Goal: Task Accomplishment & Management: Complete application form

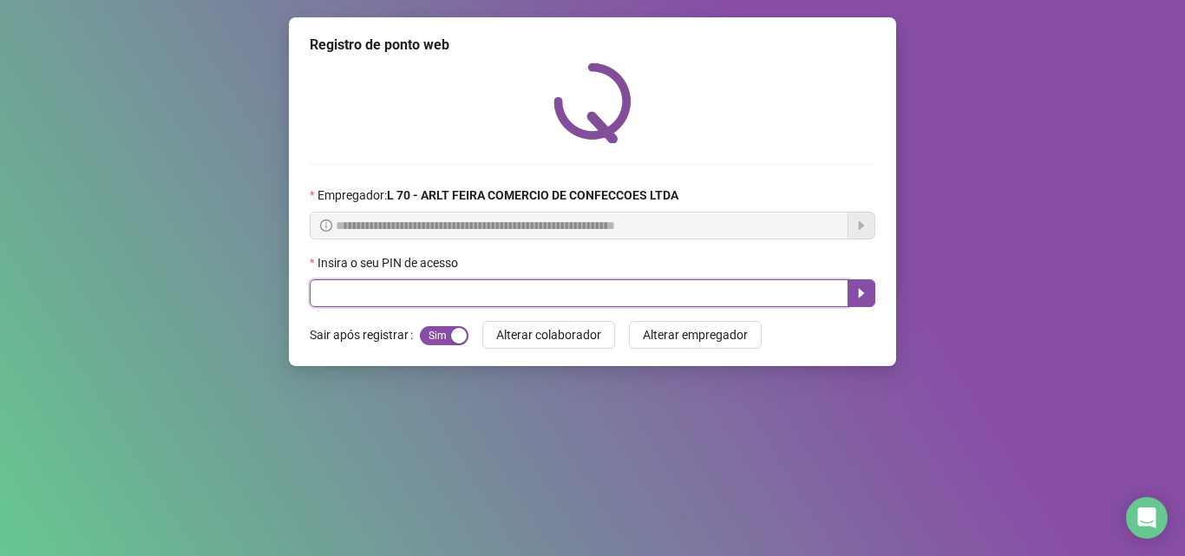
click at [317, 300] on input "text" at bounding box center [579, 293] width 539 height 28
type input "*****"
click at [860, 292] on icon "caret-right" at bounding box center [862, 294] width 6 height 10
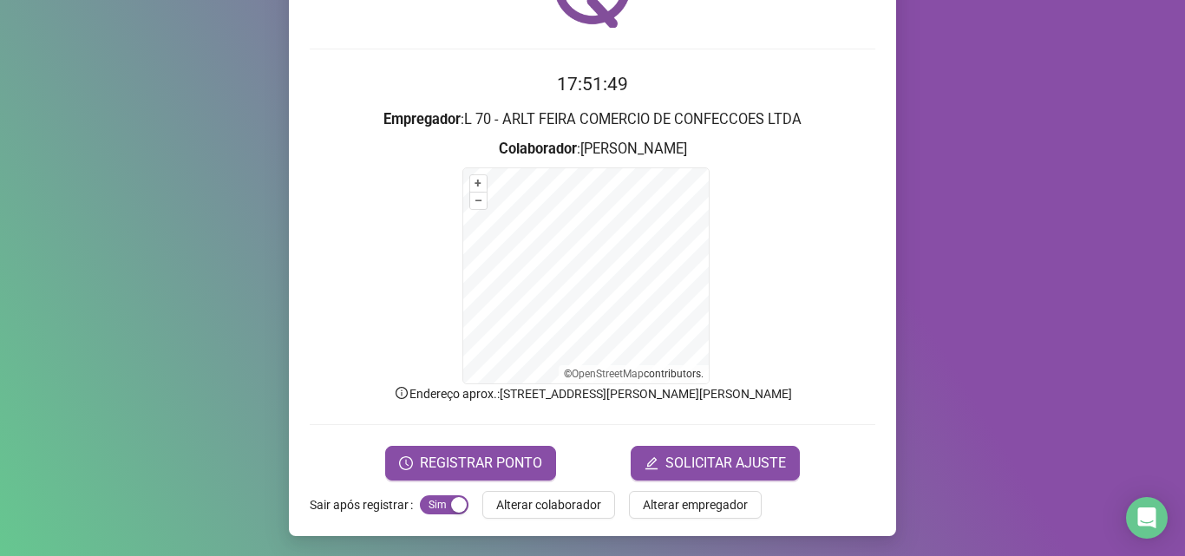
scroll to position [116, 0]
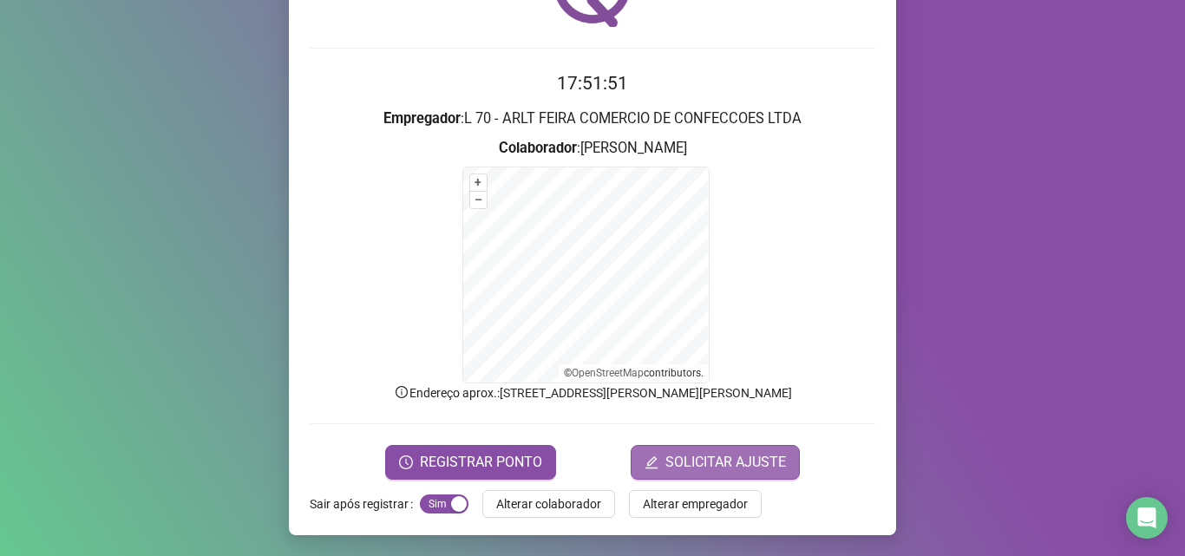
click at [769, 462] on span "SOLICITAR AJUSTE" at bounding box center [726, 462] width 121 height 21
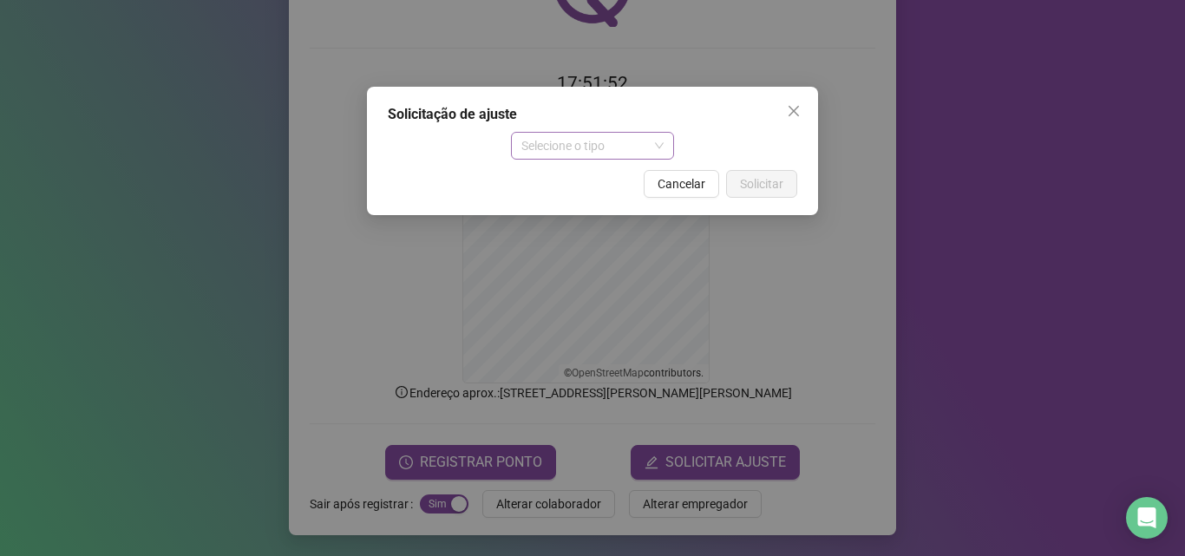
click at [632, 149] on span "Selecione o tipo" at bounding box center [593, 146] width 143 height 26
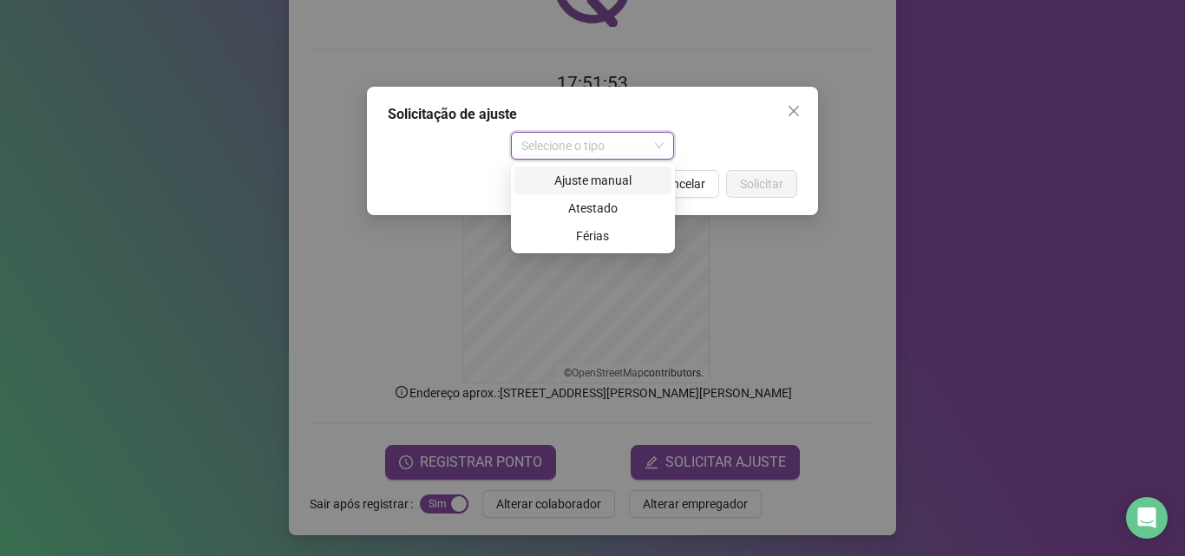
click at [631, 182] on div "Ajuste manual" at bounding box center [593, 180] width 136 height 19
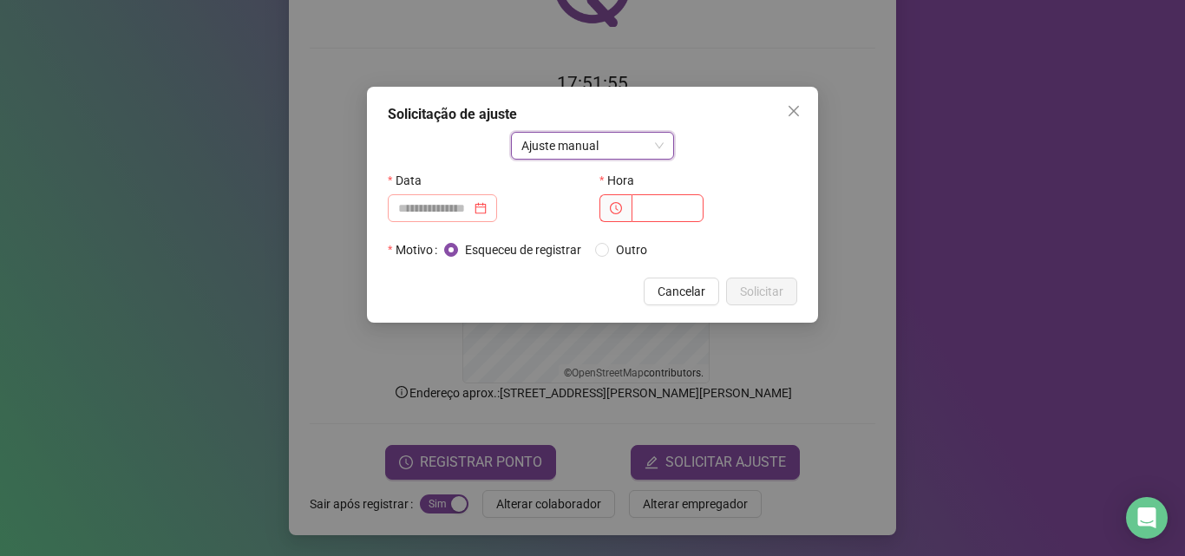
click at [487, 210] on div at bounding box center [442, 208] width 89 height 19
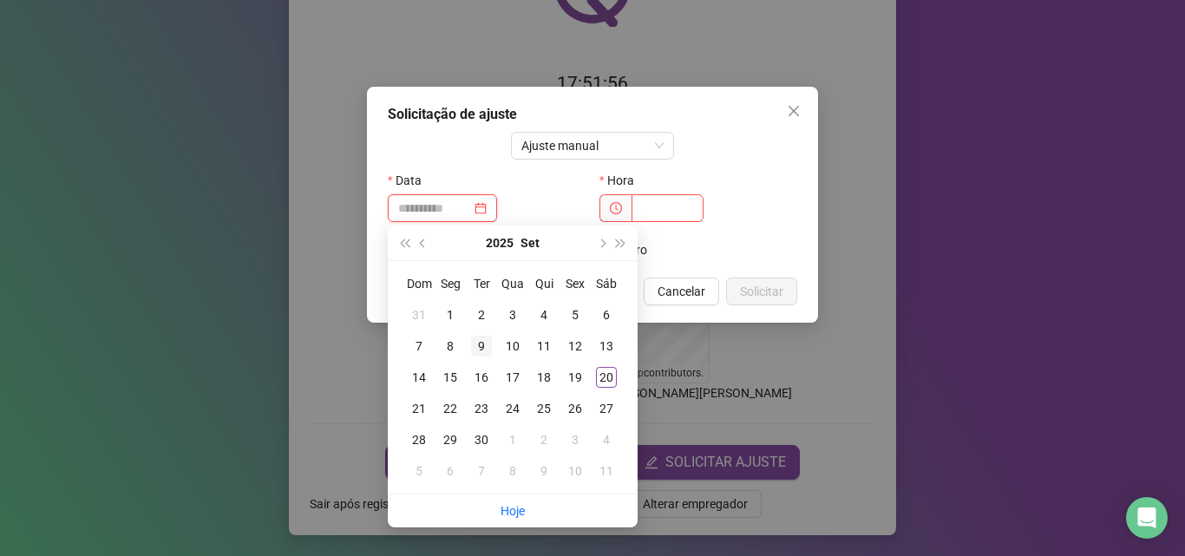
type input "**********"
click at [483, 339] on div "9" at bounding box center [481, 346] width 21 height 21
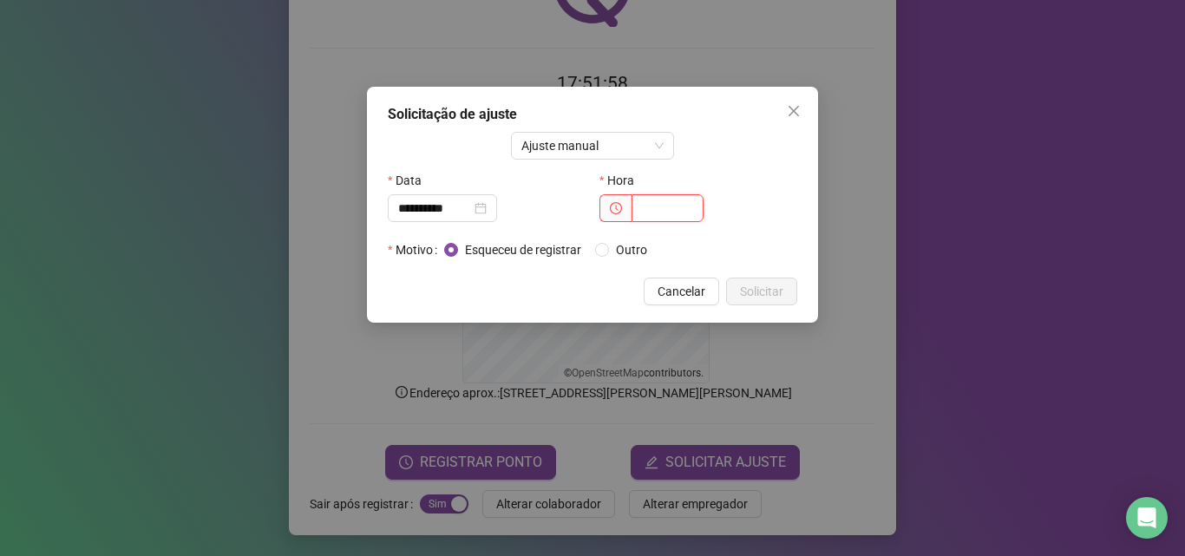
click at [662, 208] on input "text" at bounding box center [668, 208] width 72 height 28
type input "*****"
click at [763, 287] on span "Solicitar" at bounding box center [761, 291] width 43 height 19
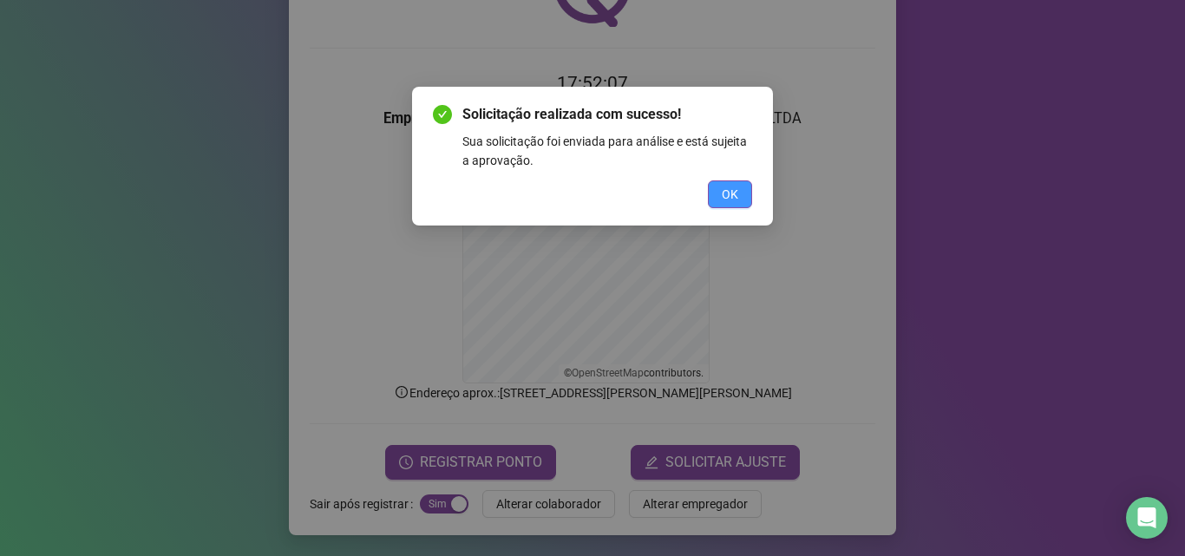
click at [739, 198] on button "OK" at bounding box center [730, 195] width 44 height 28
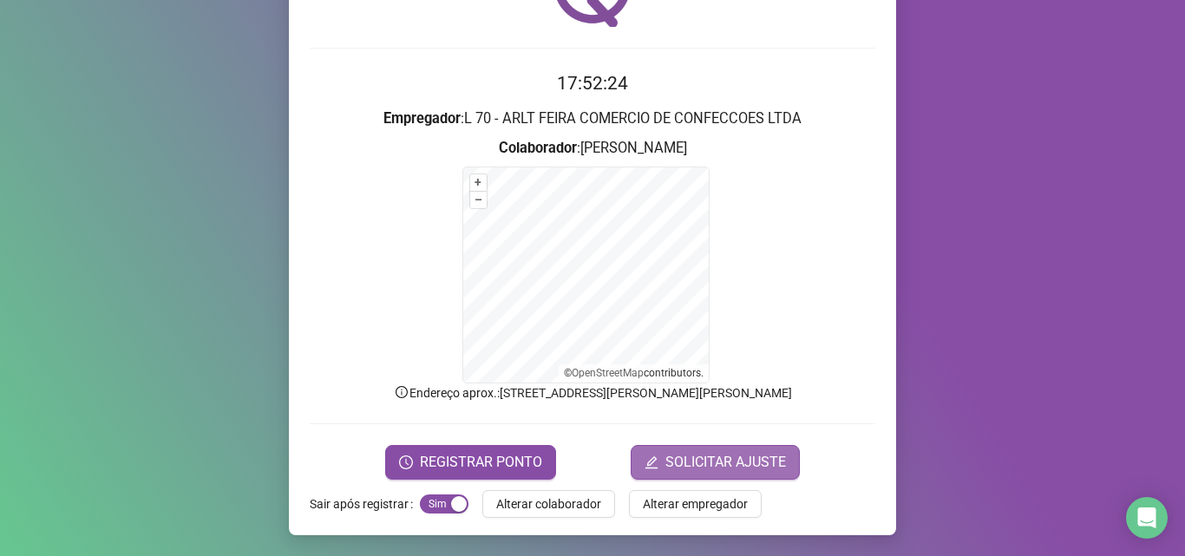
click at [775, 459] on span "SOLICITAR AJUSTE" at bounding box center [726, 462] width 121 height 21
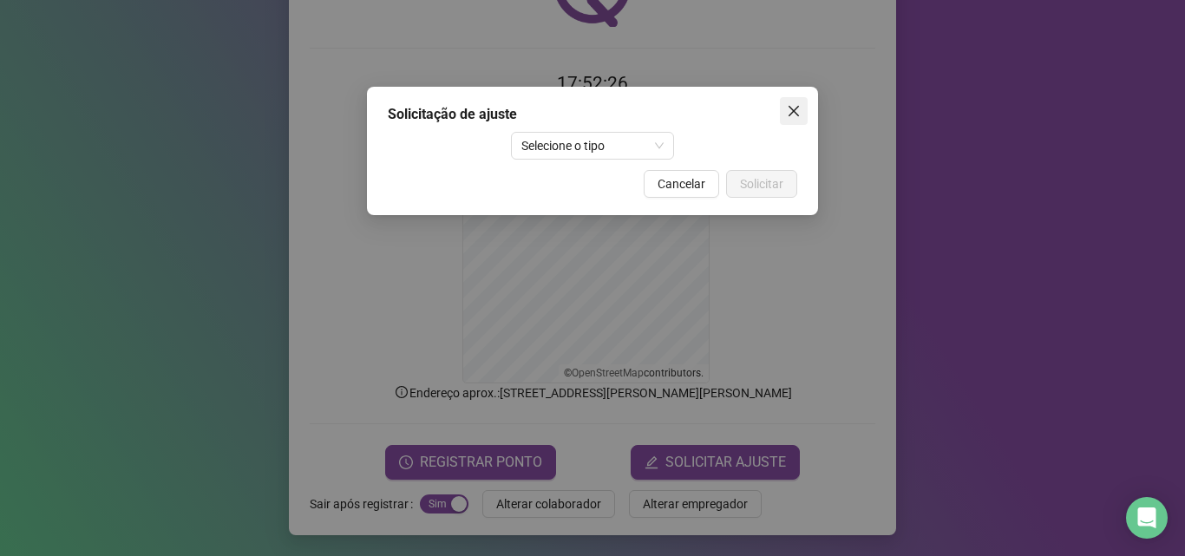
click at [801, 107] on span "Close" at bounding box center [794, 111] width 28 height 14
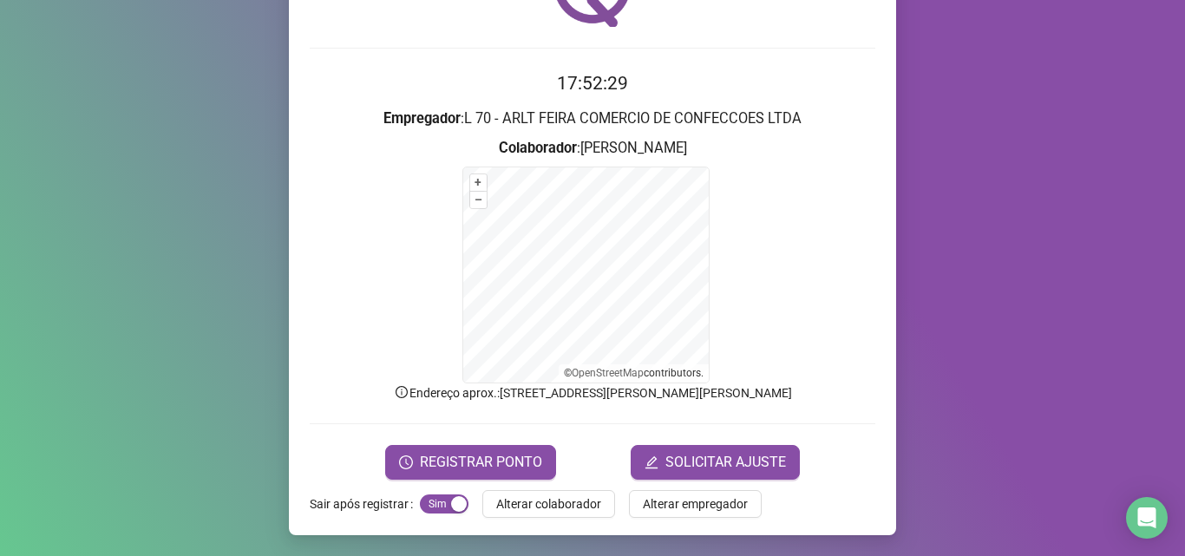
scroll to position [87, 0]
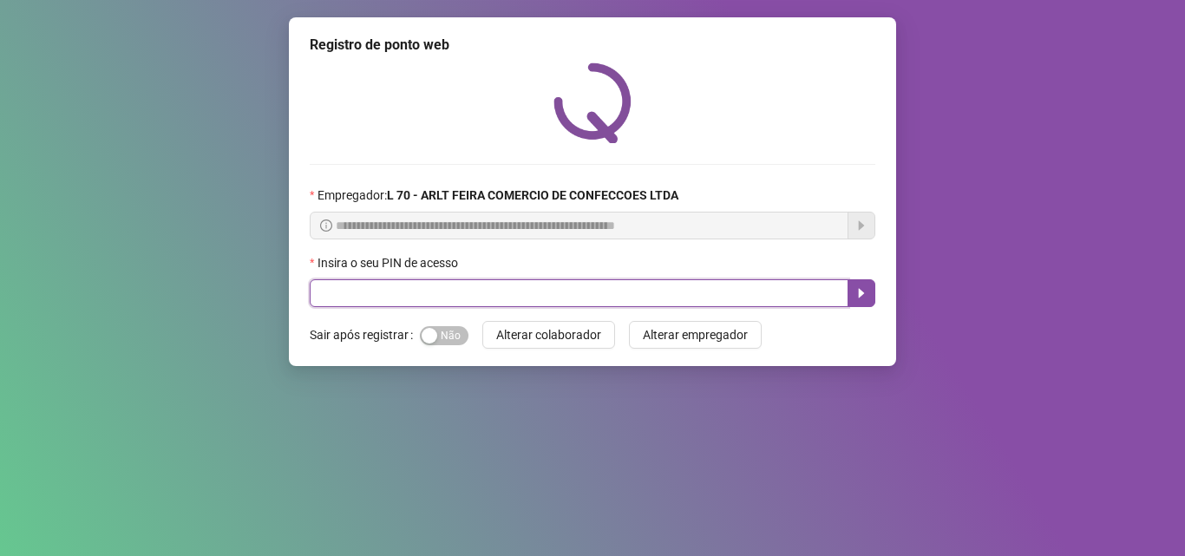
click at [410, 299] on input "text" at bounding box center [579, 293] width 539 height 28
type input "*****"
click at [863, 294] on icon "caret-right" at bounding box center [862, 294] width 6 height 10
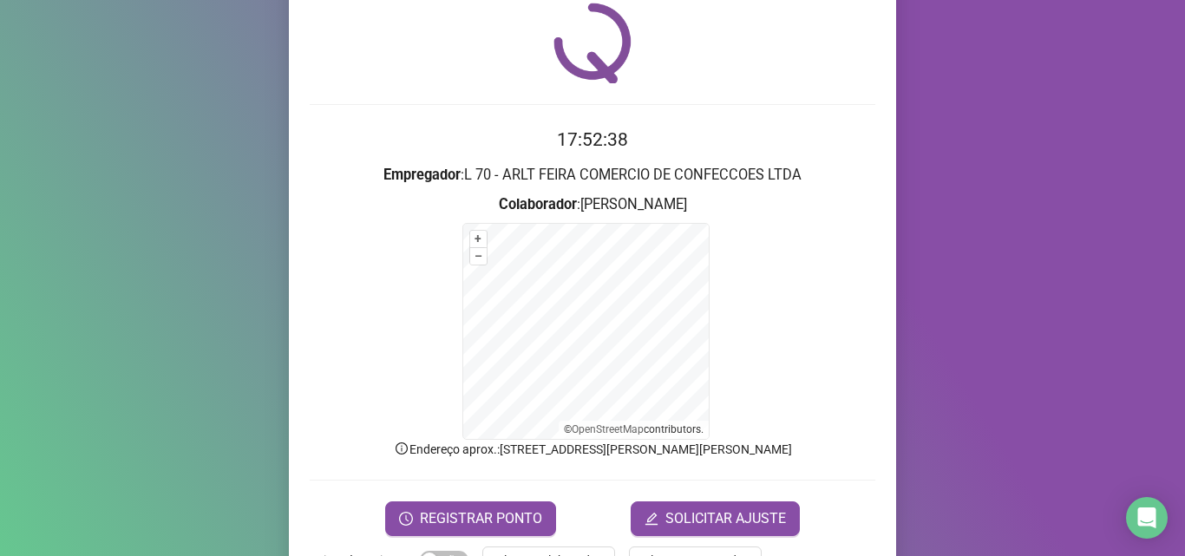
scroll to position [30, 0]
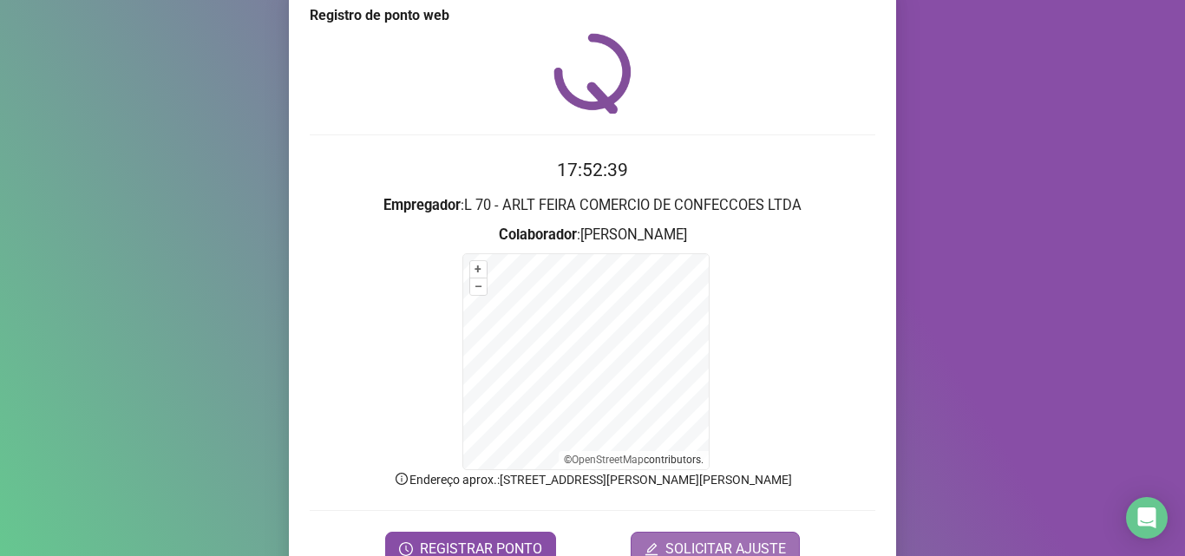
click at [746, 548] on span "SOLICITAR AJUSTE" at bounding box center [726, 549] width 121 height 21
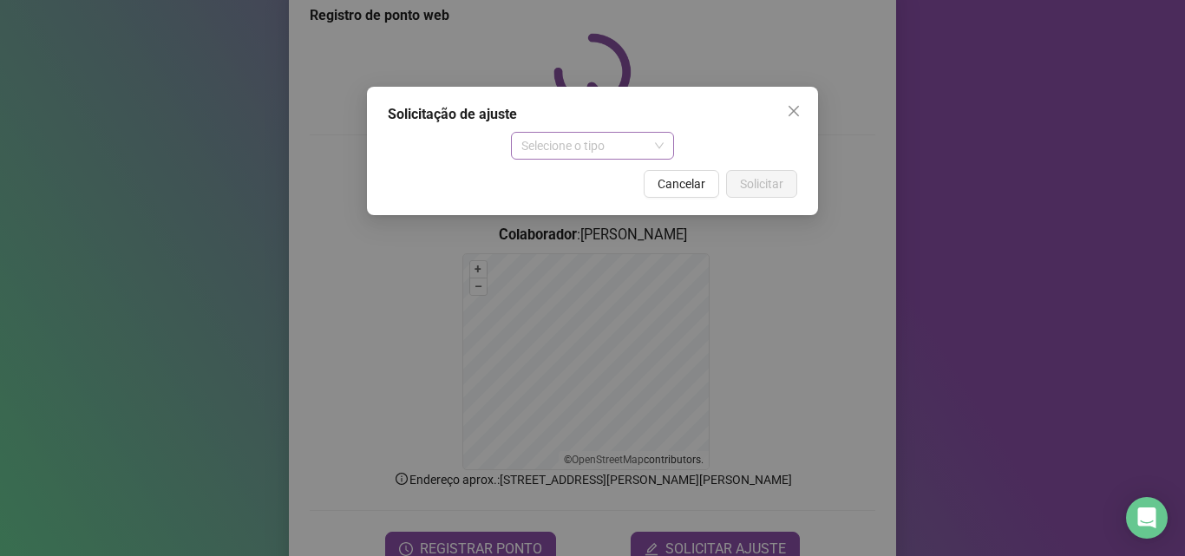
click at [587, 145] on span "Selecione o tipo" at bounding box center [593, 146] width 143 height 26
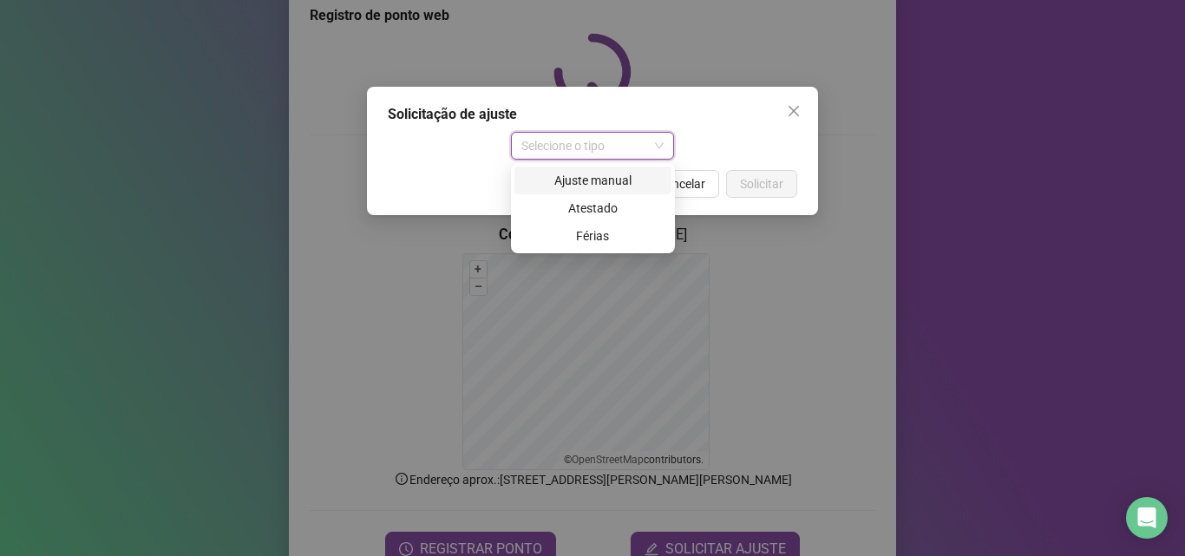
click at [598, 182] on div "Ajuste manual" at bounding box center [593, 180] width 136 height 19
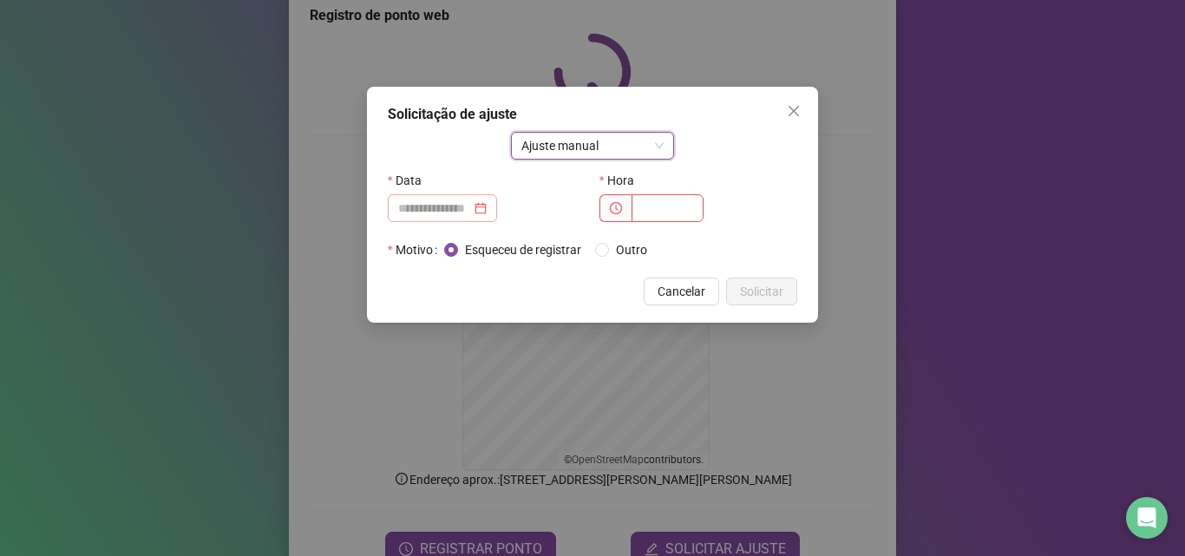
click at [487, 205] on div at bounding box center [442, 208] width 89 height 19
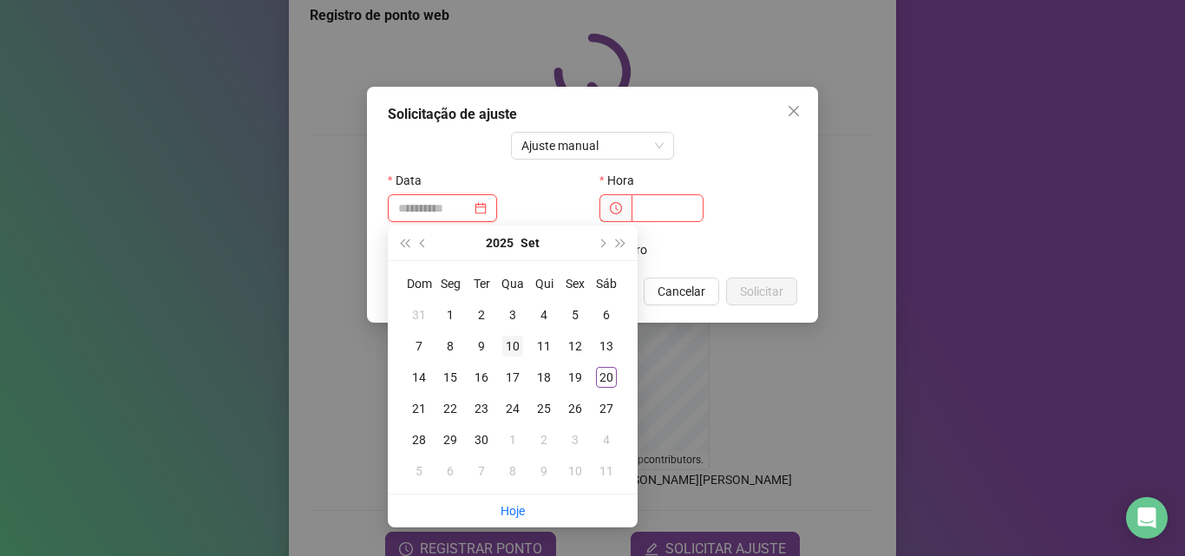
type input "**********"
click at [515, 350] on div "10" at bounding box center [512, 346] width 21 height 21
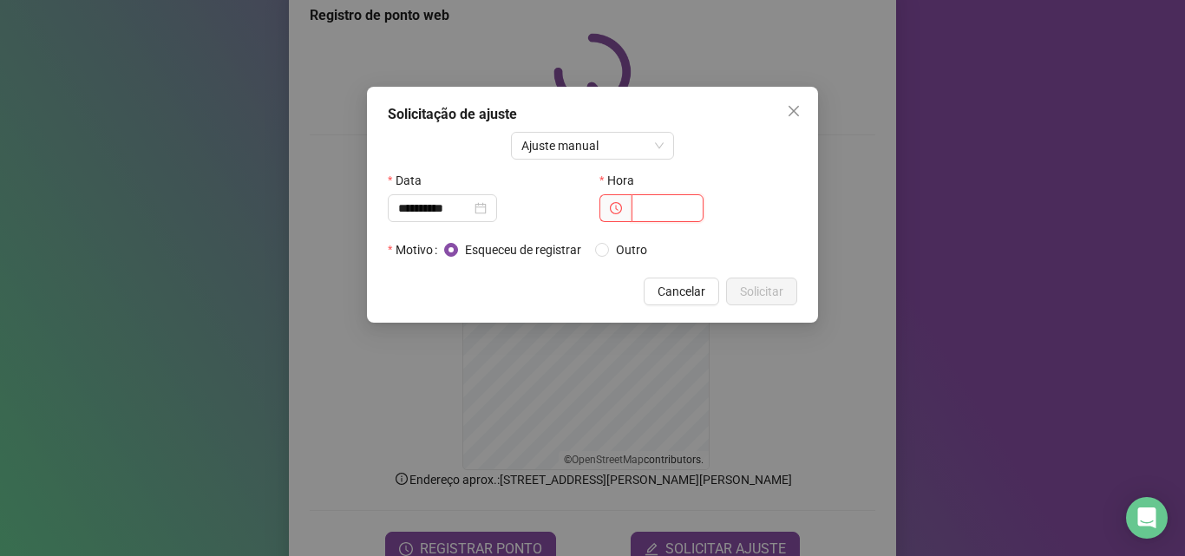
click at [650, 207] on input "text" at bounding box center [668, 208] width 72 height 28
type input "*****"
click at [748, 290] on span "Solicitar" at bounding box center [761, 291] width 43 height 19
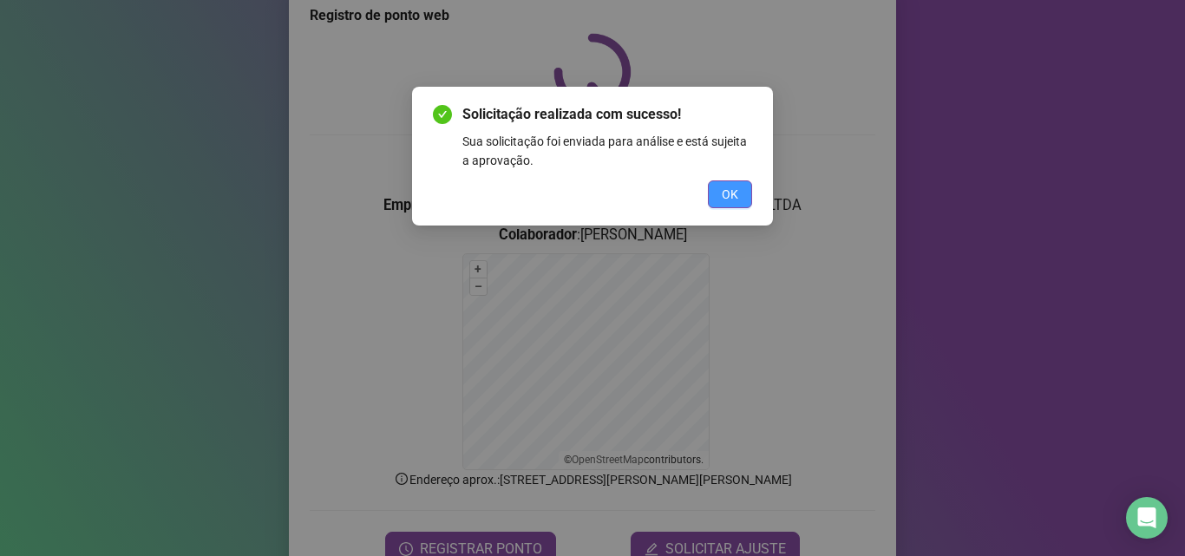
click at [745, 187] on button "OK" at bounding box center [730, 195] width 44 height 28
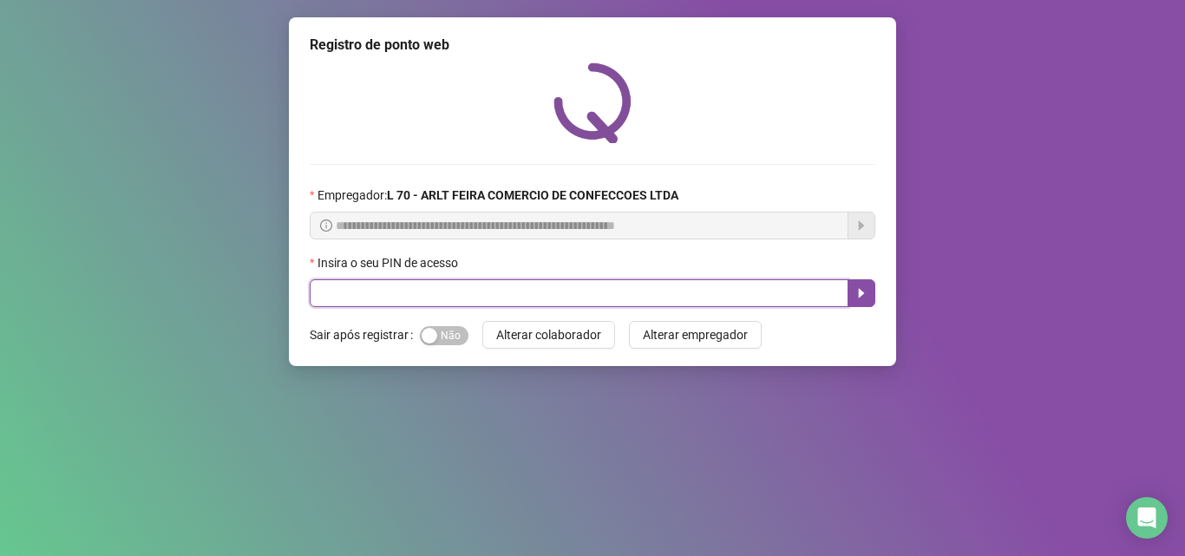
click at [497, 292] on input "text" at bounding box center [579, 293] width 539 height 28
type input "*****"
click at [860, 289] on icon "caret-right" at bounding box center [862, 293] width 14 height 14
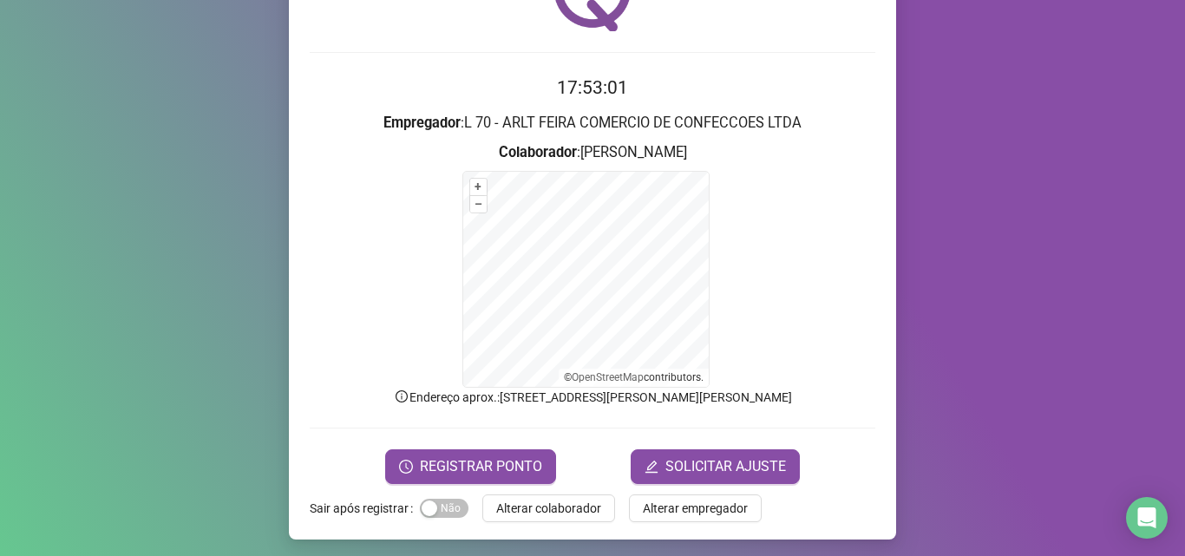
scroll to position [116, 0]
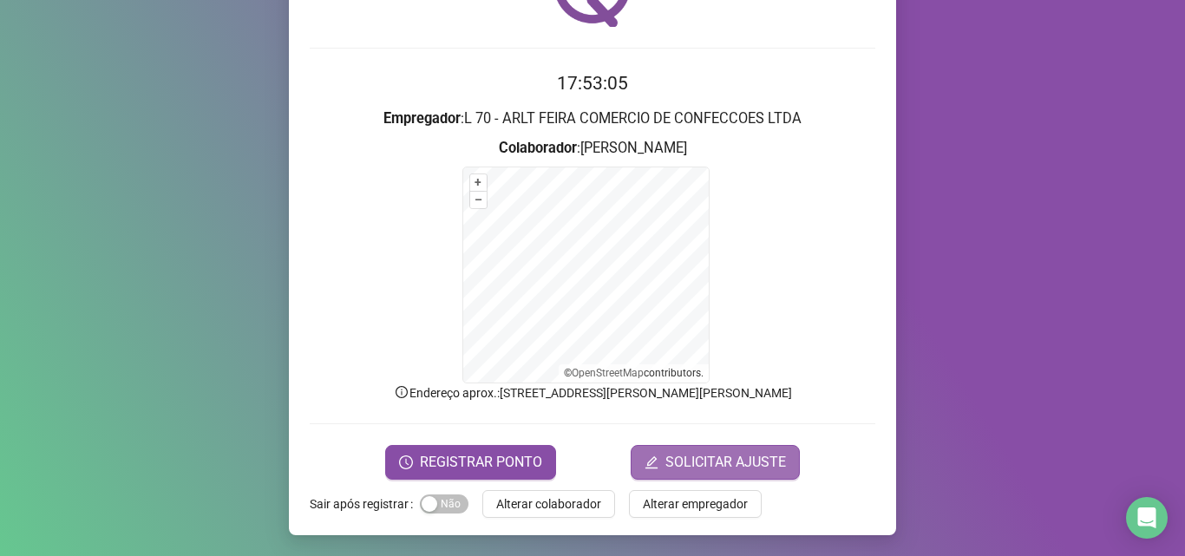
click at [753, 454] on span "SOLICITAR AJUSTE" at bounding box center [726, 462] width 121 height 21
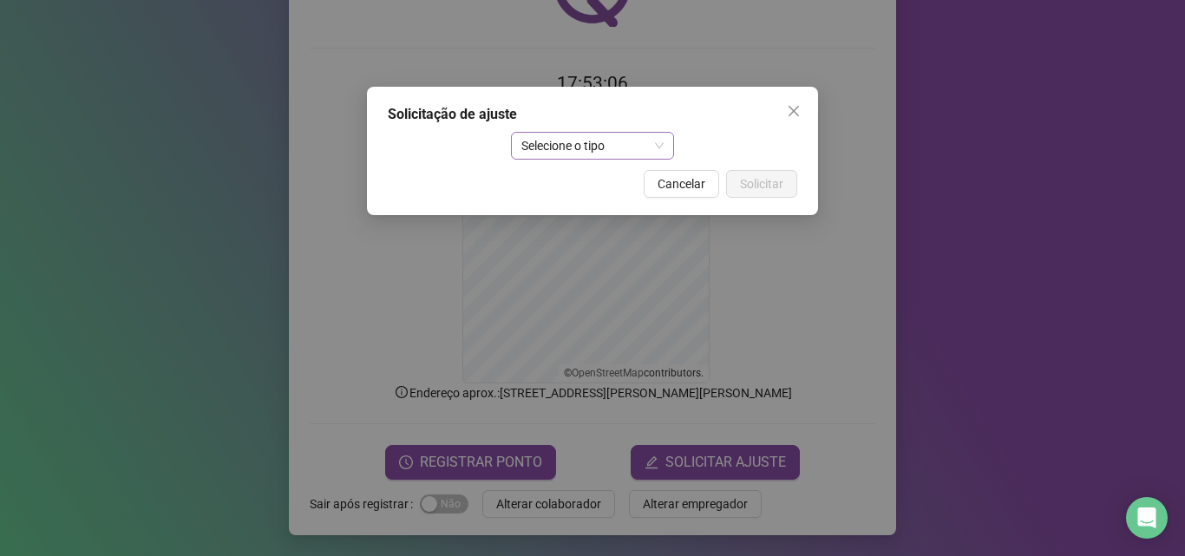
click at [589, 147] on span "Selecione o tipo" at bounding box center [593, 146] width 143 height 26
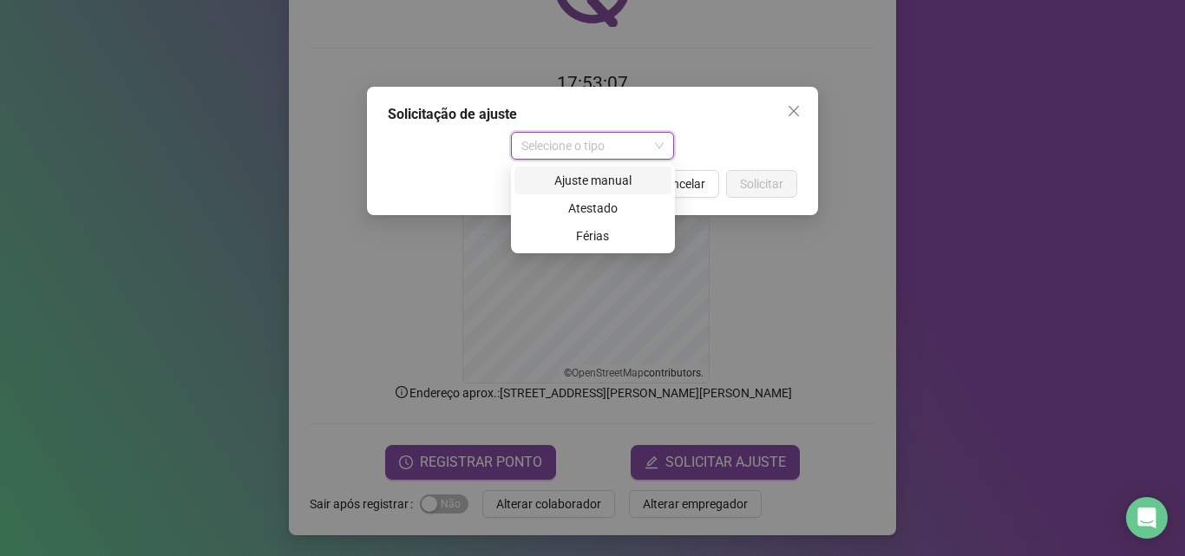
click at [588, 179] on div "Ajuste manual" at bounding box center [593, 180] width 136 height 19
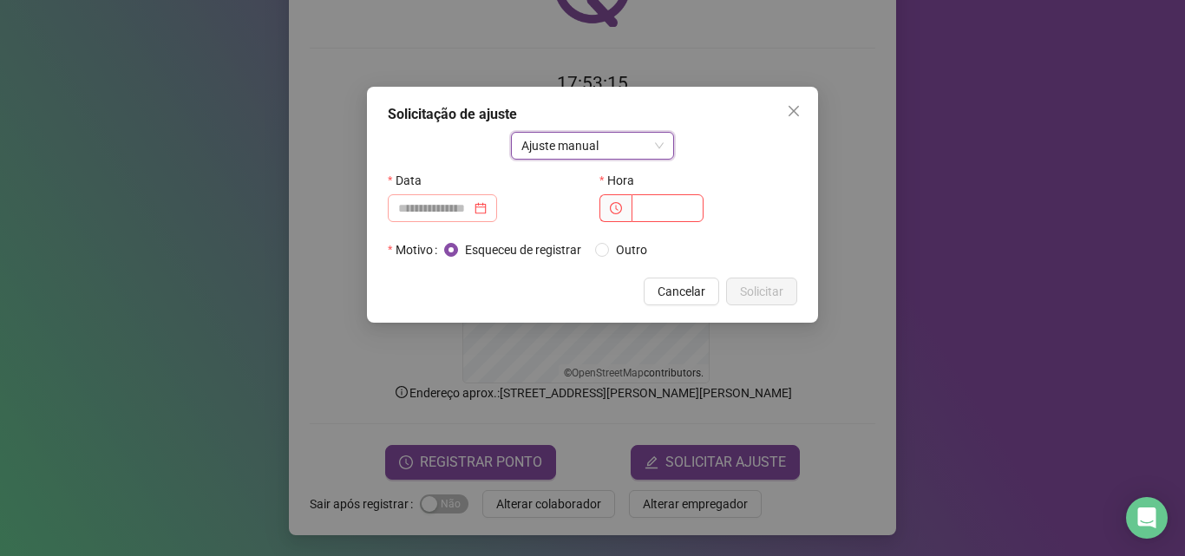
click at [487, 207] on div at bounding box center [442, 208] width 89 height 19
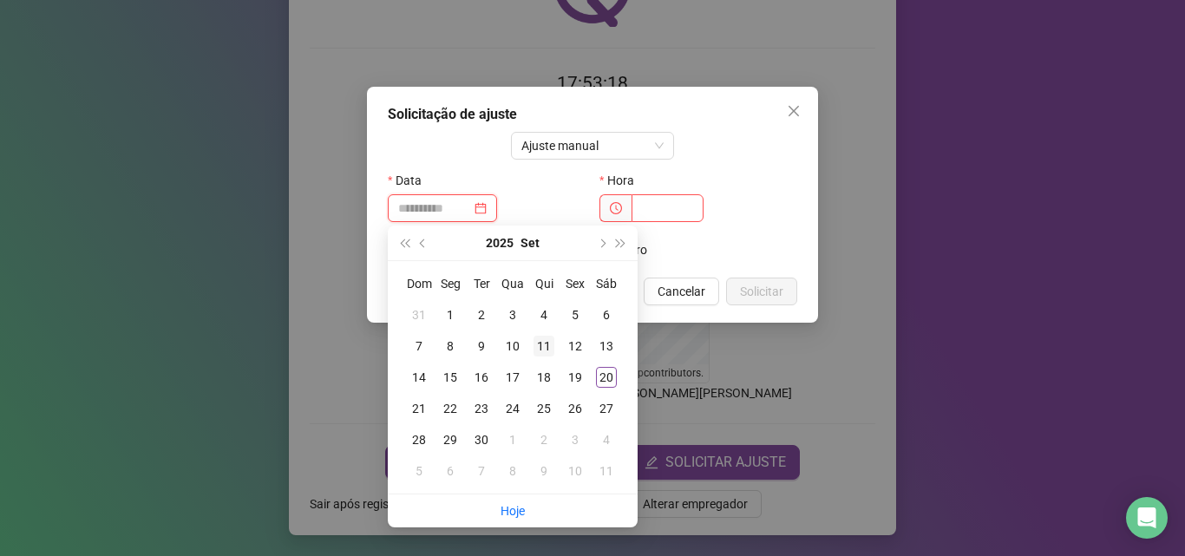
type input "**********"
click at [549, 344] on div "11" at bounding box center [544, 346] width 21 height 21
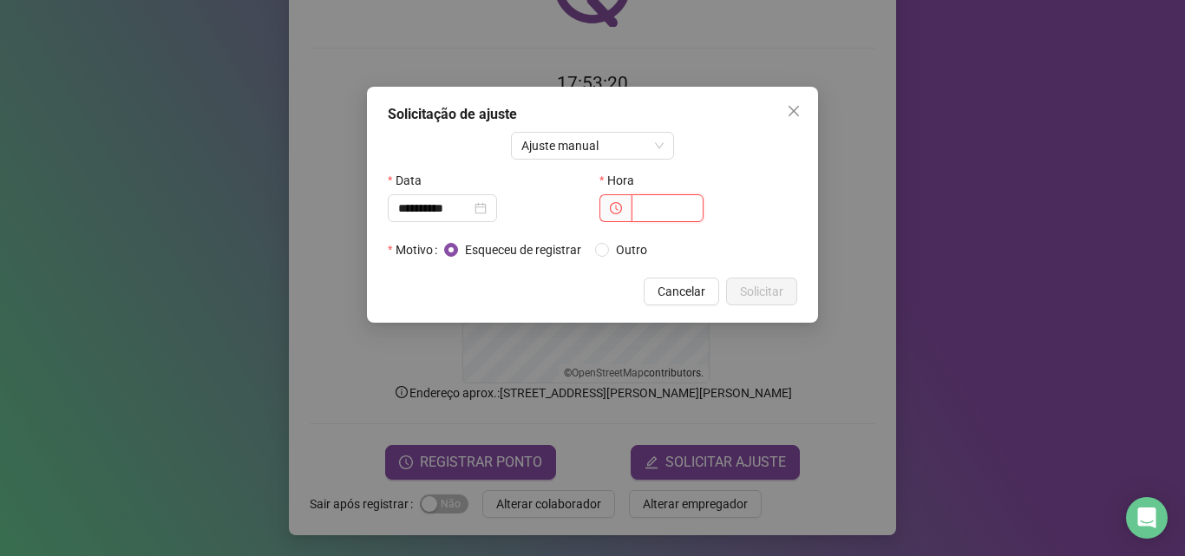
click at [658, 212] on input "text" at bounding box center [668, 208] width 72 height 28
type input "*****"
click at [758, 289] on span "Solicitar" at bounding box center [761, 291] width 43 height 19
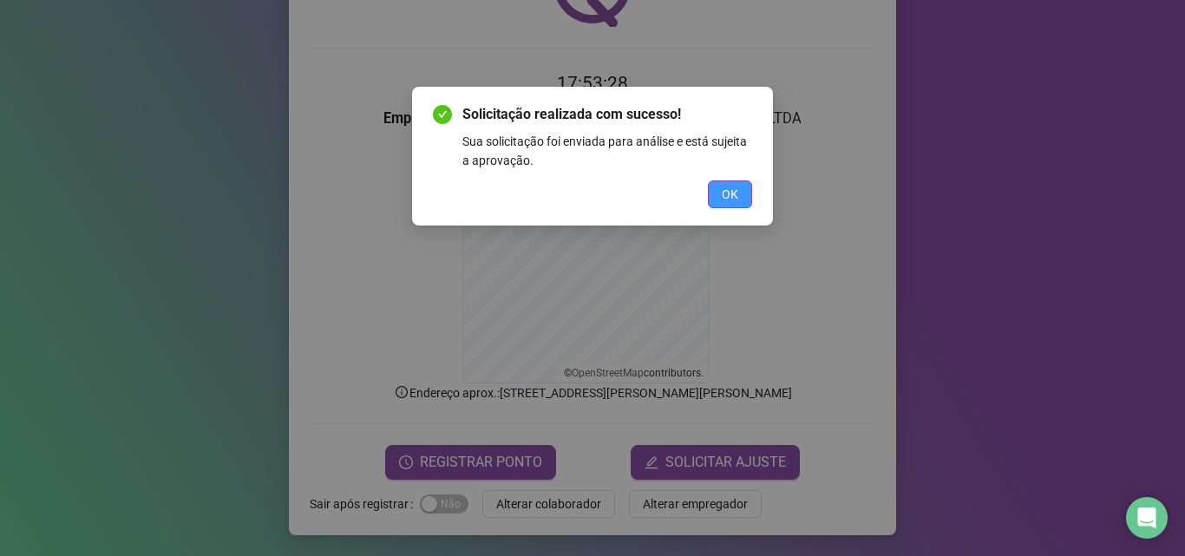
click at [721, 194] on button "OK" at bounding box center [730, 195] width 44 height 28
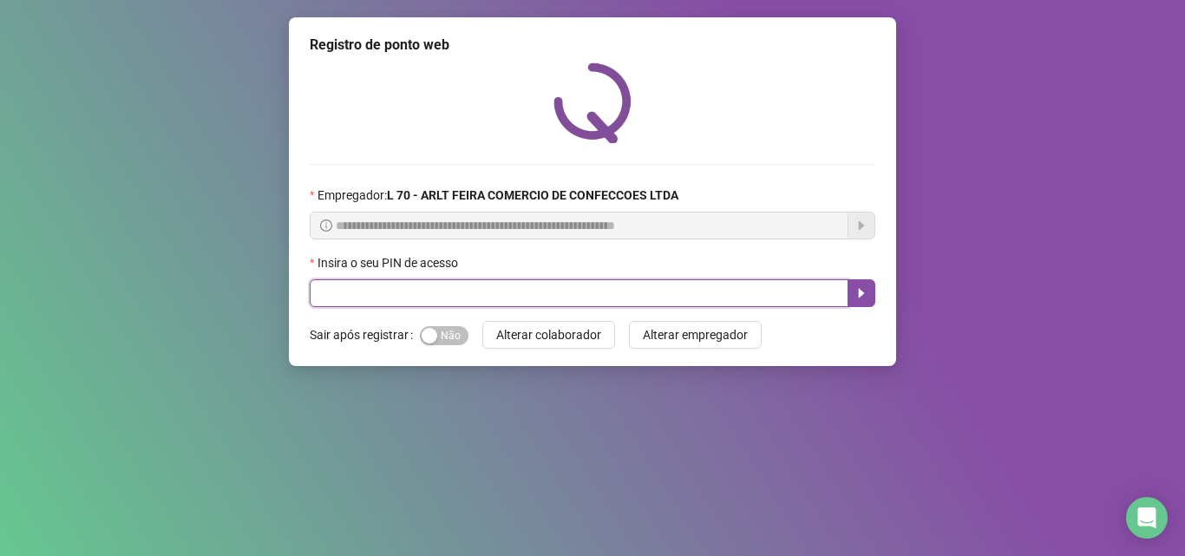
click at [348, 290] on input "text" at bounding box center [579, 293] width 539 height 28
type input "*****"
click at [867, 297] on icon "caret-right" at bounding box center [862, 293] width 14 height 14
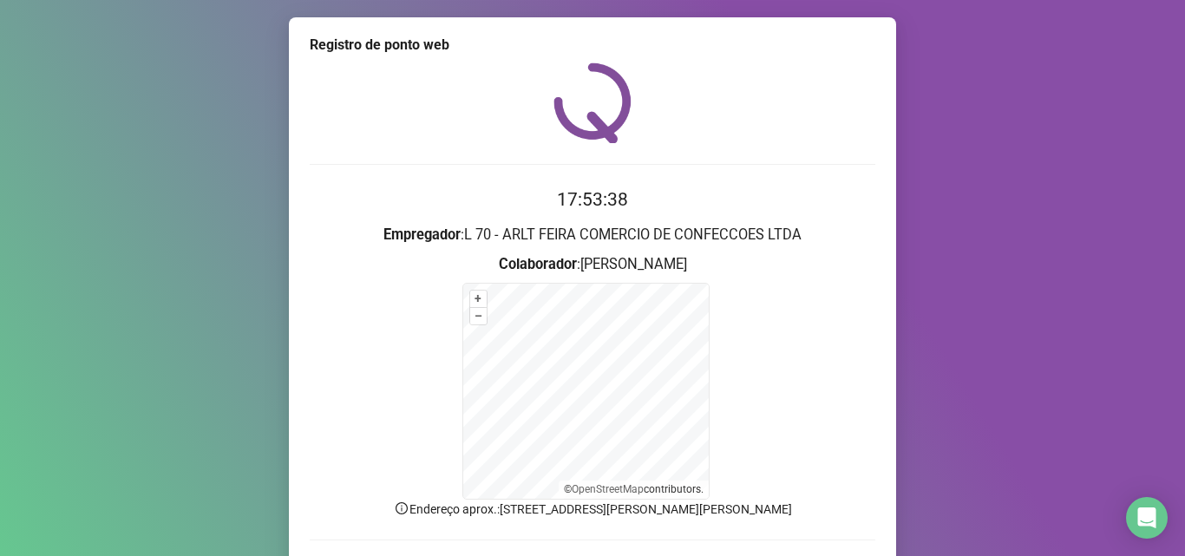
scroll to position [116, 0]
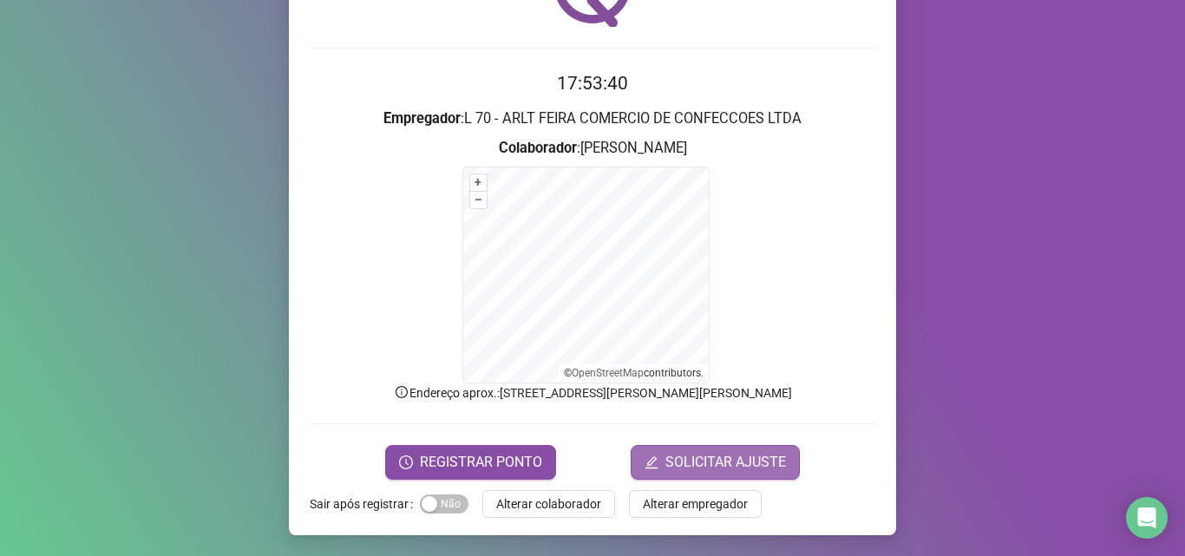
click at [772, 459] on span "SOLICITAR AJUSTE" at bounding box center [726, 462] width 121 height 21
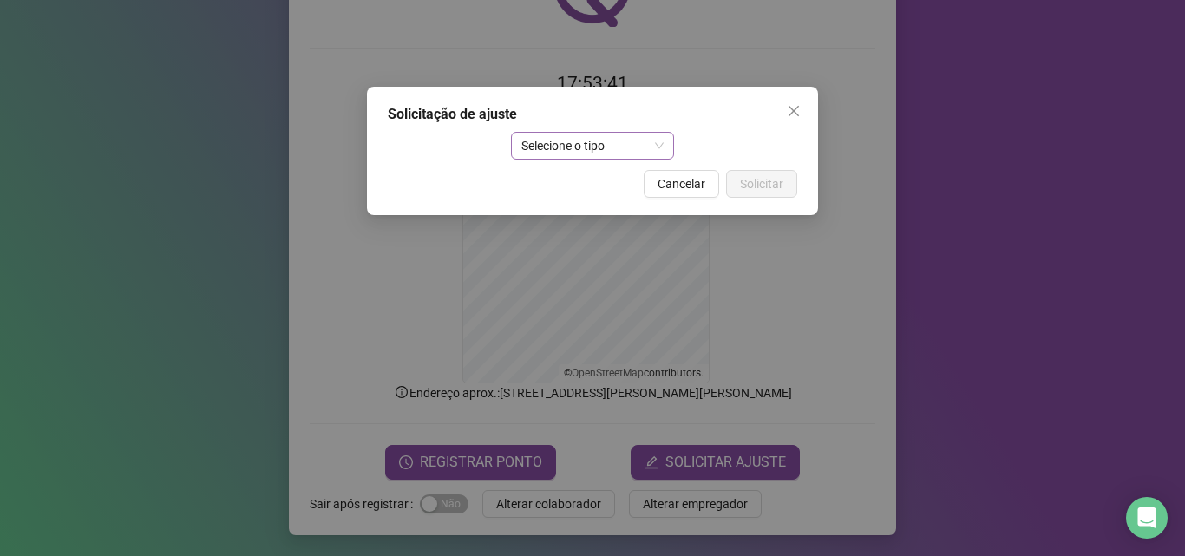
click at [612, 132] on div "Selecione o tipo" at bounding box center [593, 146] width 164 height 28
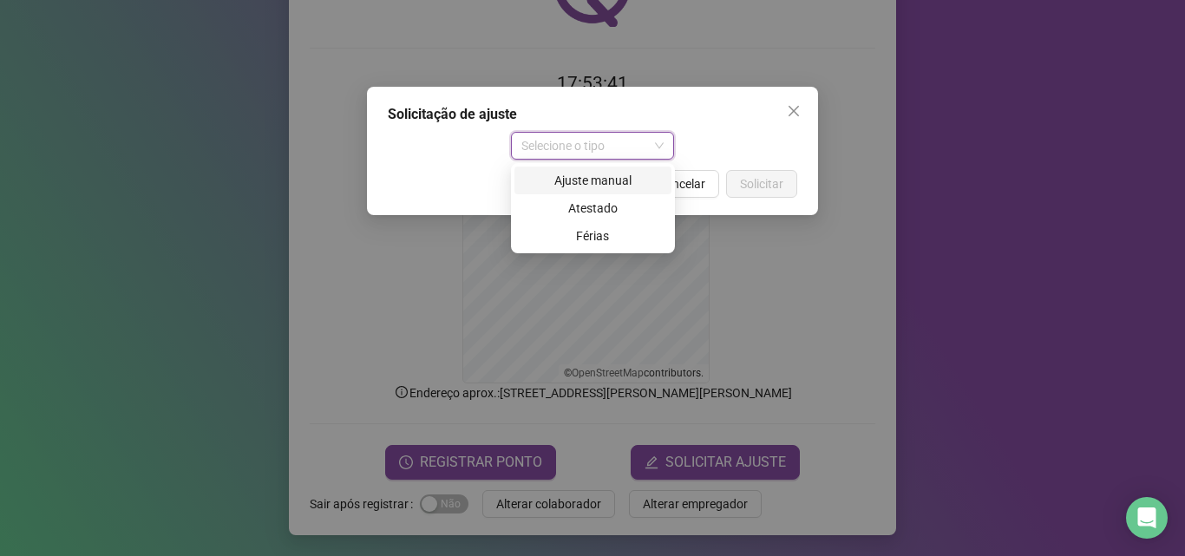
click at [607, 181] on div "Ajuste manual" at bounding box center [593, 180] width 136 height 19
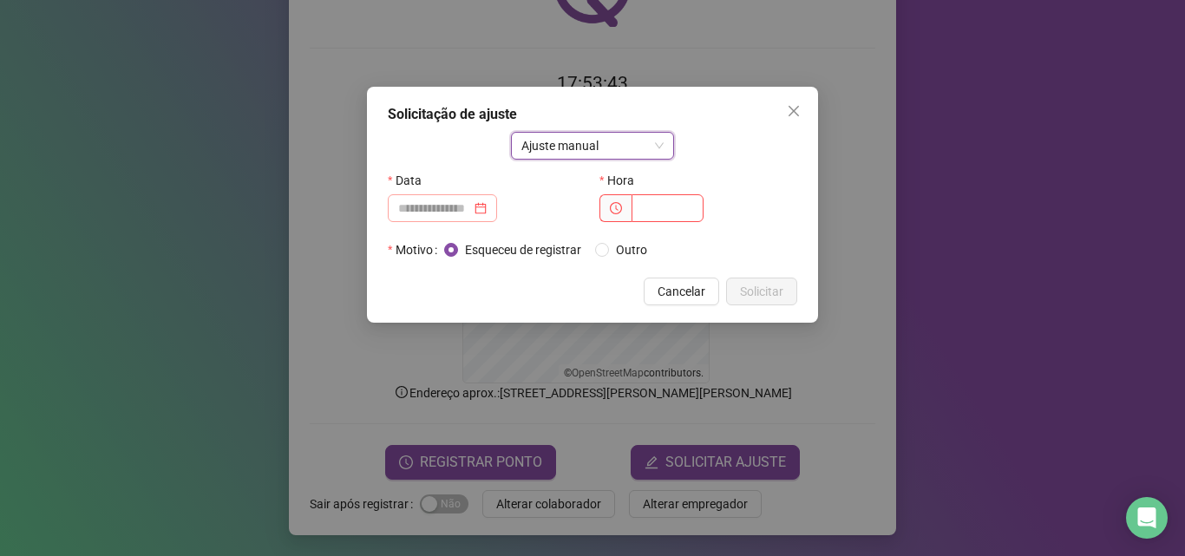
click at [487, 203] on div at bounding box center [442, 208] width 89 height 19
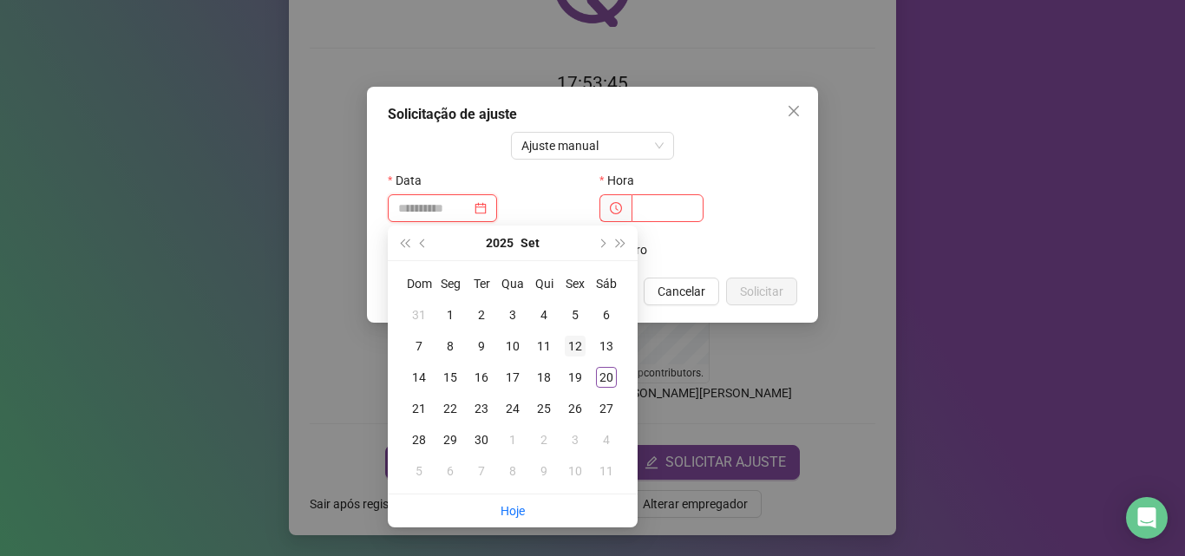
type input "**********"
click at [580, 341] on div "12" at bounding box center [575, 346] width 21 height 21
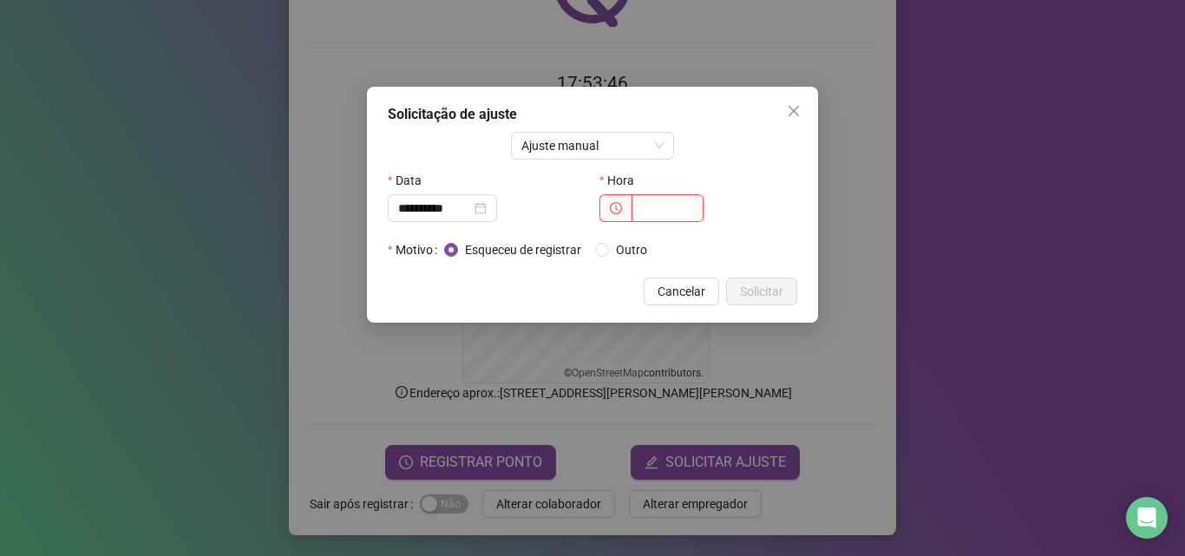
click at [644, 211] on input "text" at bounding box center [668, 208] width 72 height 28
type input "*****"
click at [758, 292] on span "Solicitar" at bounding box center [761, 291] width 43 height 19
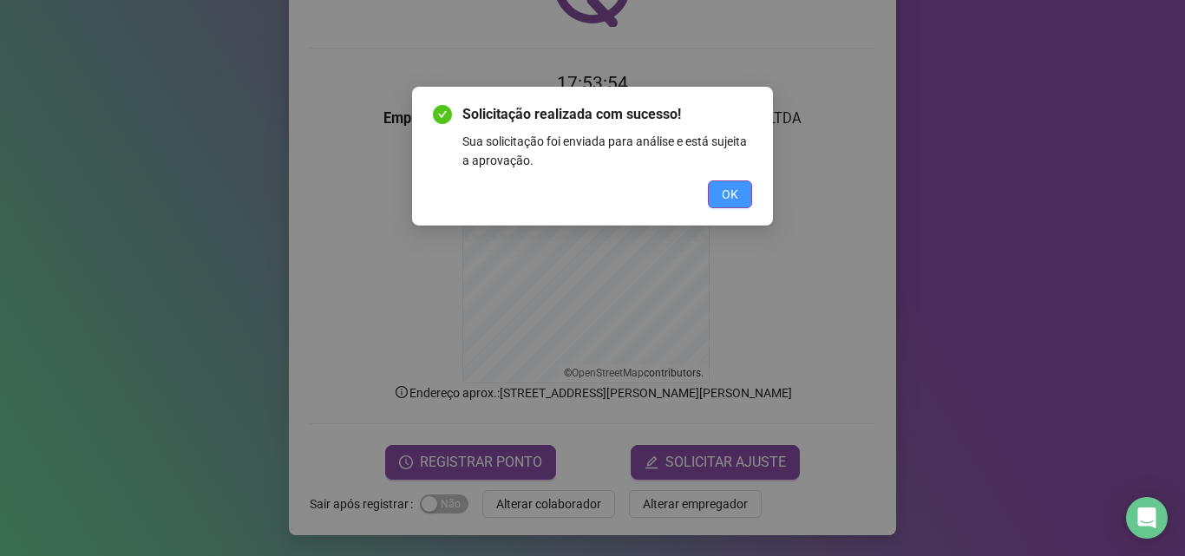
click at [748, 191] on button "OK" at bounding box center [730, 195] width 44 height 28
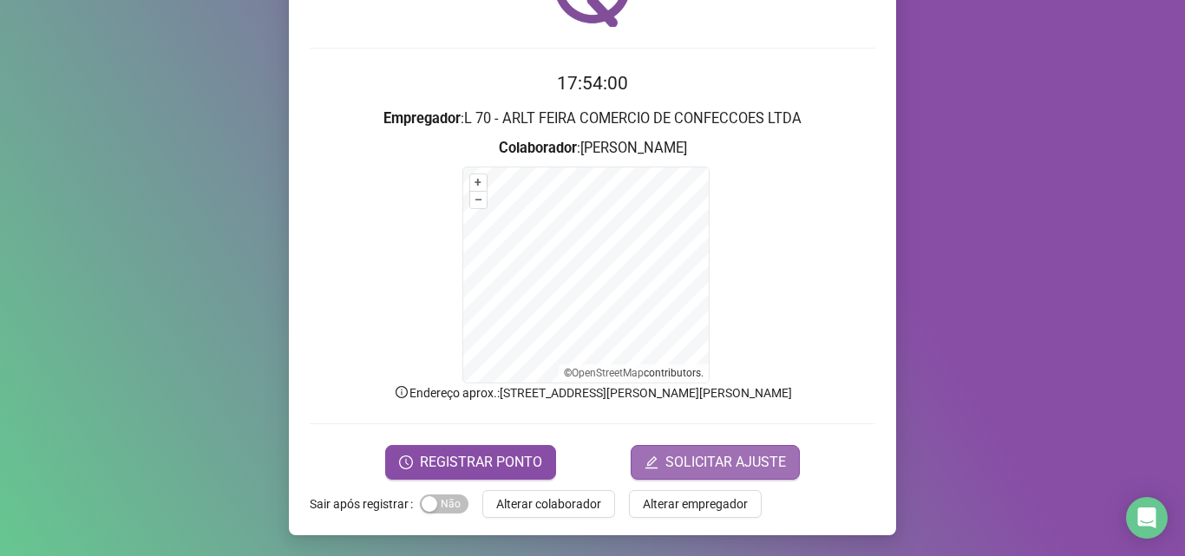
click at [656, 461] on button "SOLICITAR AJUSTE" at bounding box center [715, 462] width 169 height 35
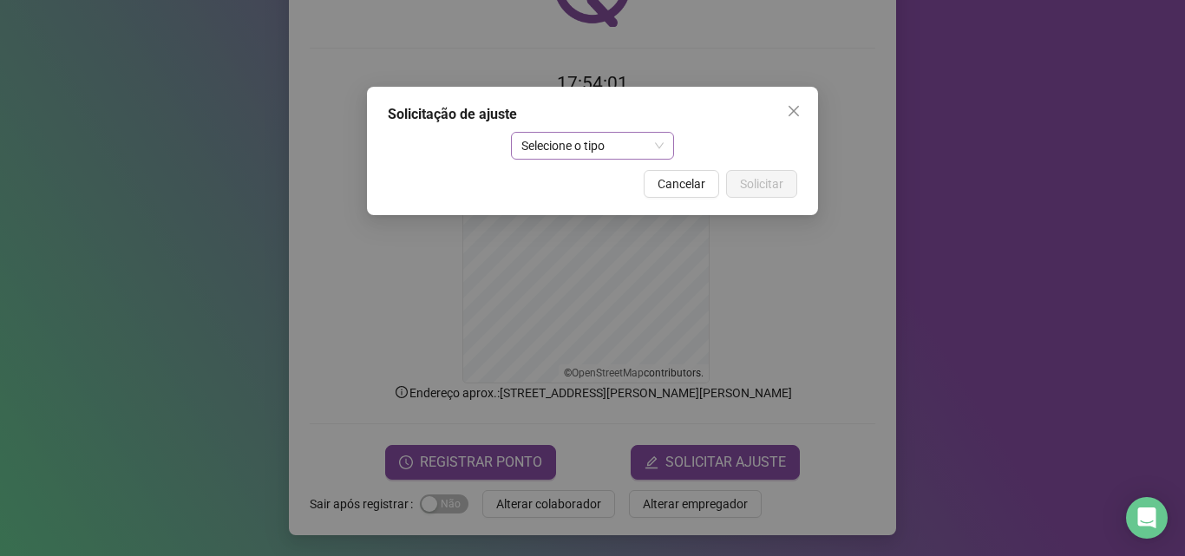
click at [591, 149] on span "Selecione o tipo" at bounding box center [593, 146] width 143 height 26
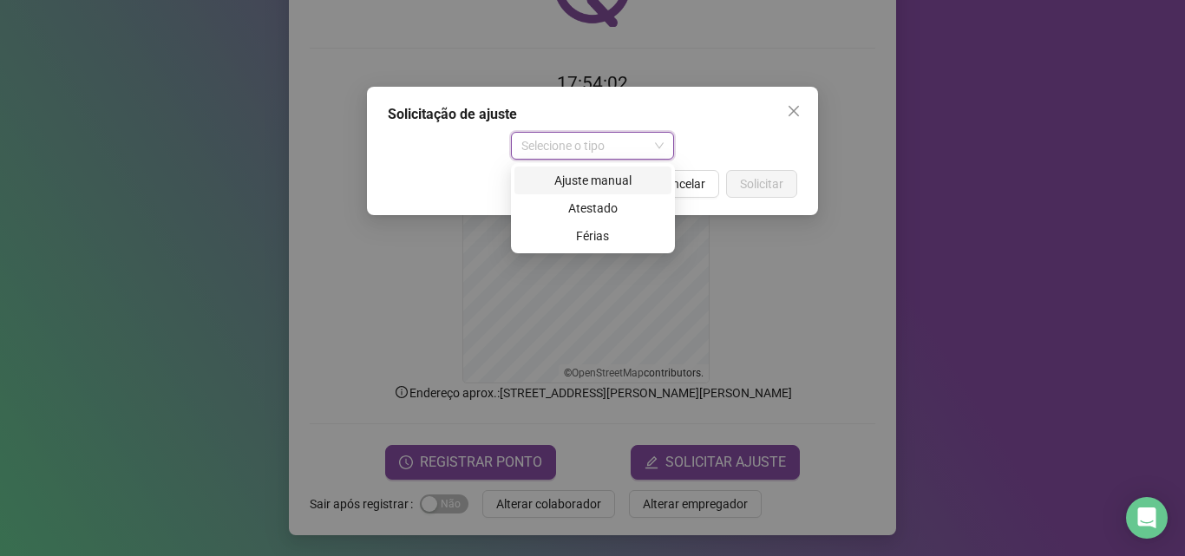
click at [588, 181] on div "Ajuste manual" at bounding box center [593, 180] width 136 height 19
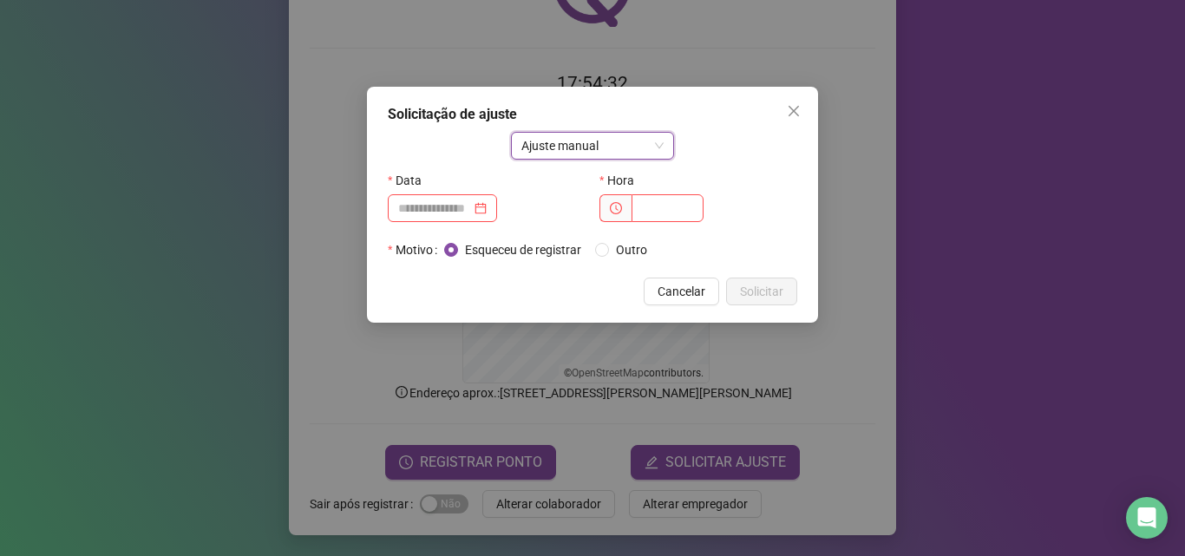
click at [799, 101] on button "Close" at bounding box center [794, 111] width 28 height 28
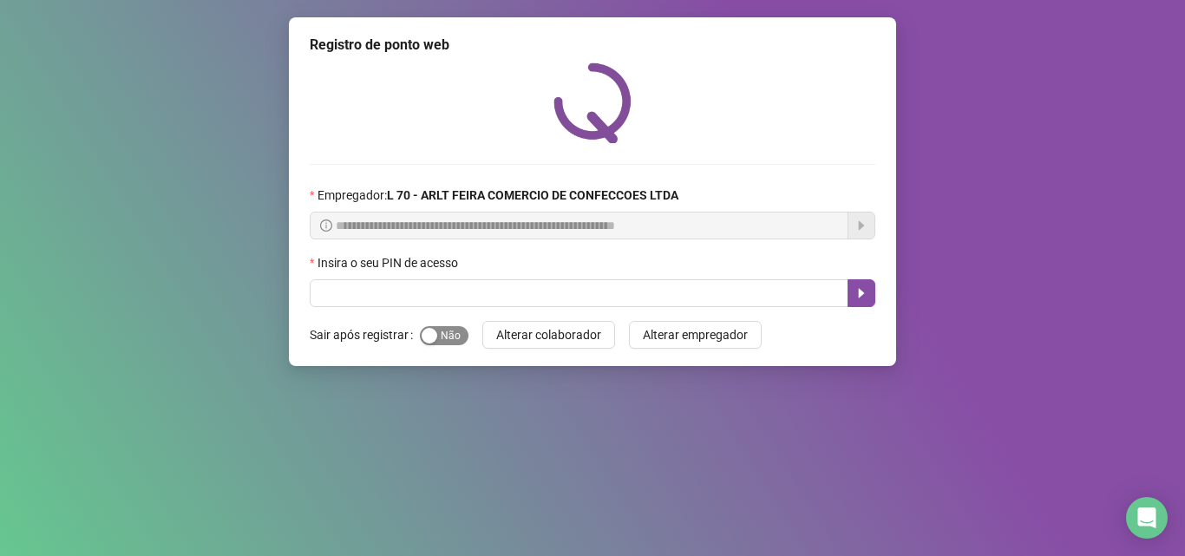
click at [440, 332] on span "Sim Não" at bounding box center [444, 335] width 49 height 19
drag, startPoint x: 354, startPoint y: 286, endPoint x: 732, endPoint y: 423, distance: 402.5
click at [732, 423] on div "**********" at bounding box center [592, 278] width 1185 height 556
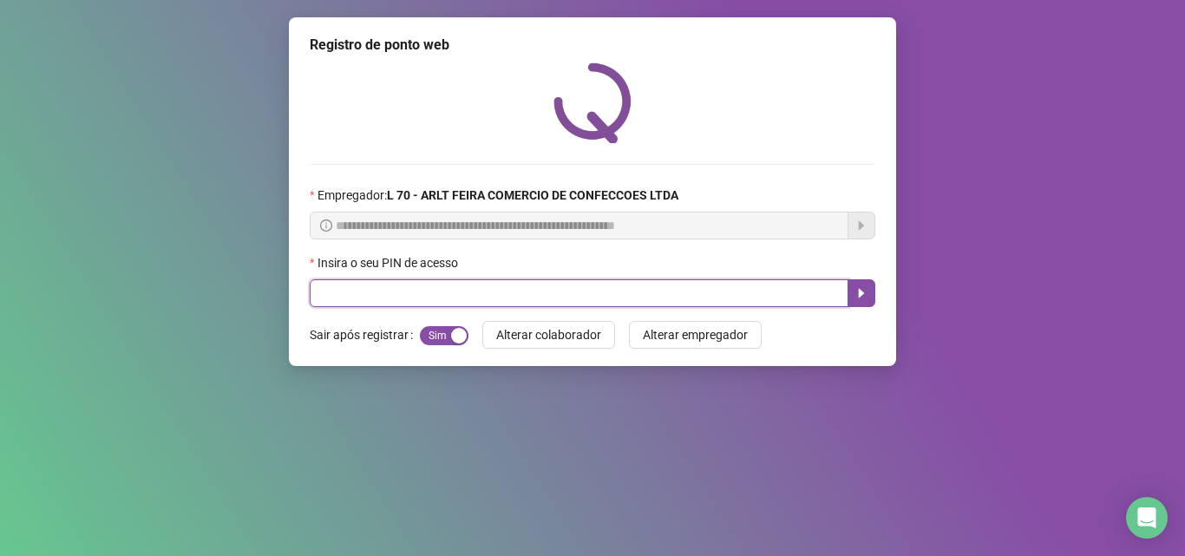
click at [514, 299] on input "text" at bounding box center [579, 293] width 539 height 28
type input "*****"
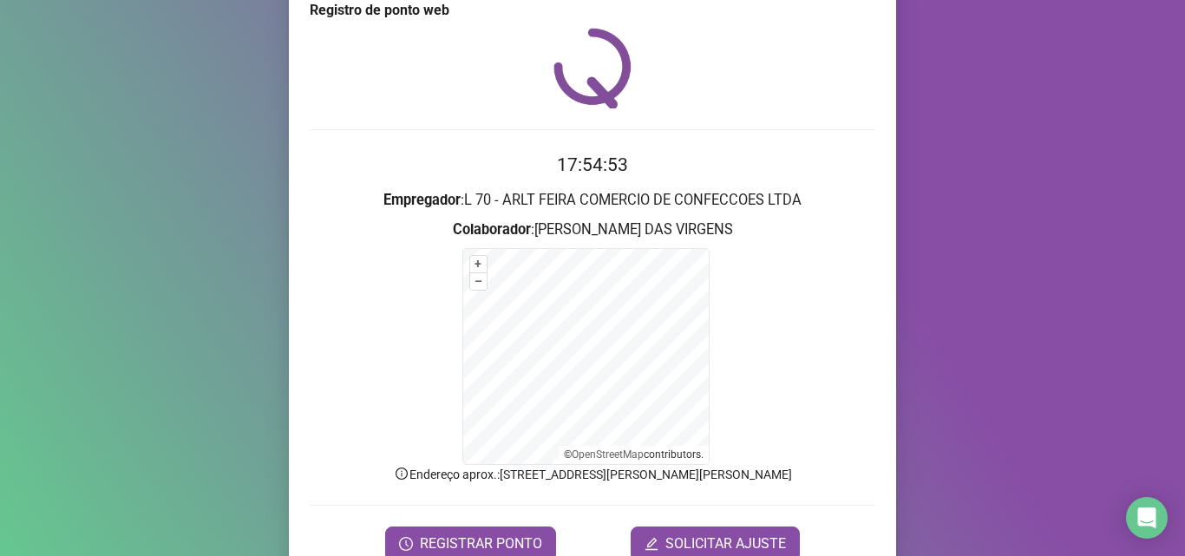
scroll to position [69, 0]
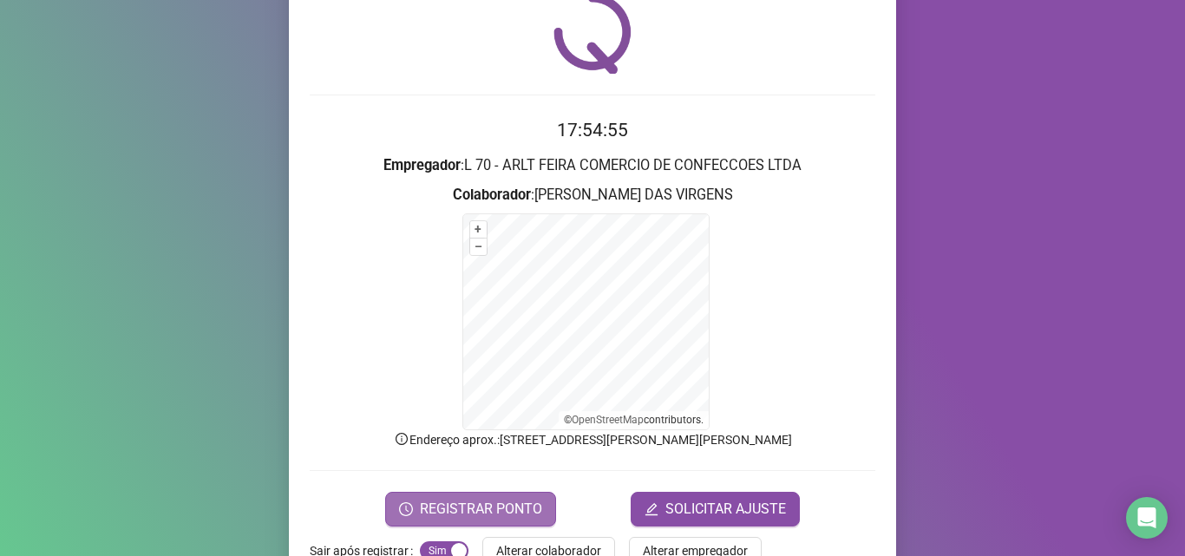
click at [497, 500] on span "REGISTRAR PONTO" at bounding box center [481, 509] width 122 height 21
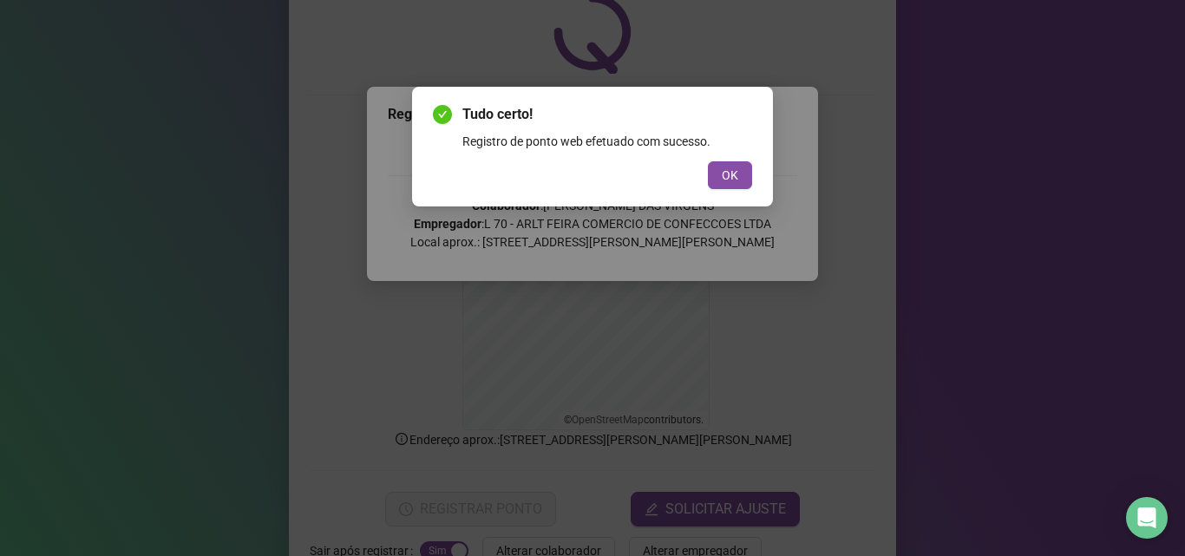
click at [752, 161] on div "OK" at bounding box center [592, 175] width 319 height 28
click at [736, 174] on span "OK" at bounding box center [730, 175] width 16 height 19
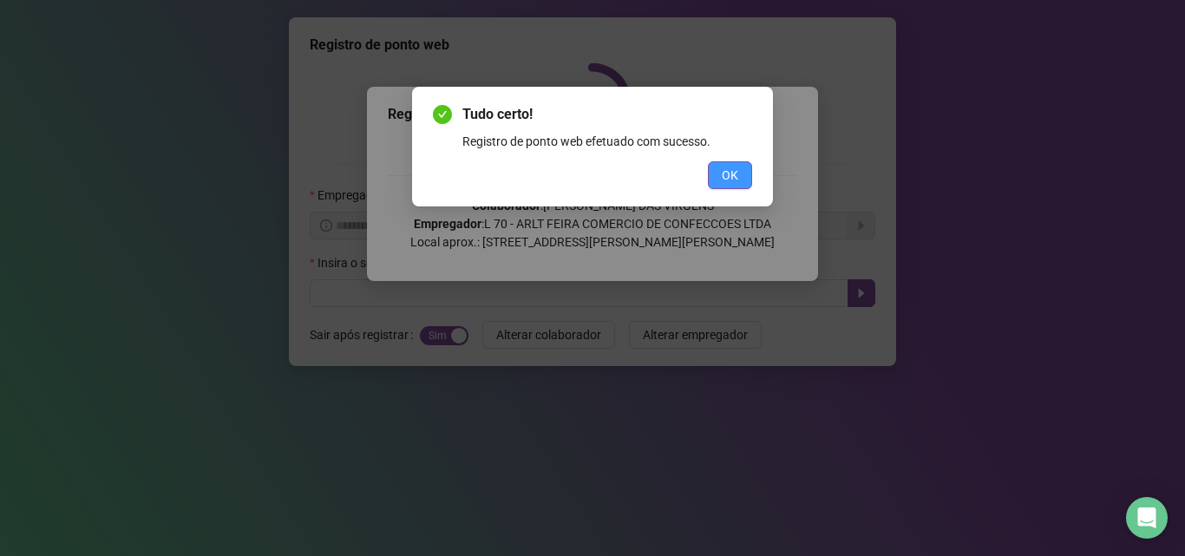
scroll to position [0, 0]
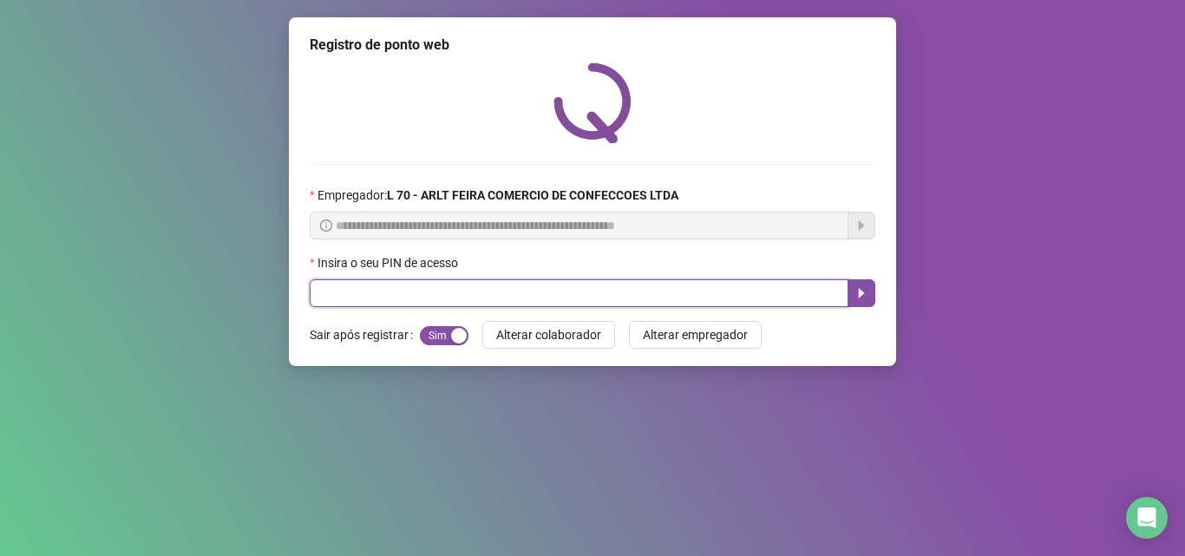
click at [317, 301] on input "text" at bounding box center [579, 293] width 539 height 28
type input "*****"
click at [854, 292] on button "button" at bounding box center [862, 293] width 28 height 28
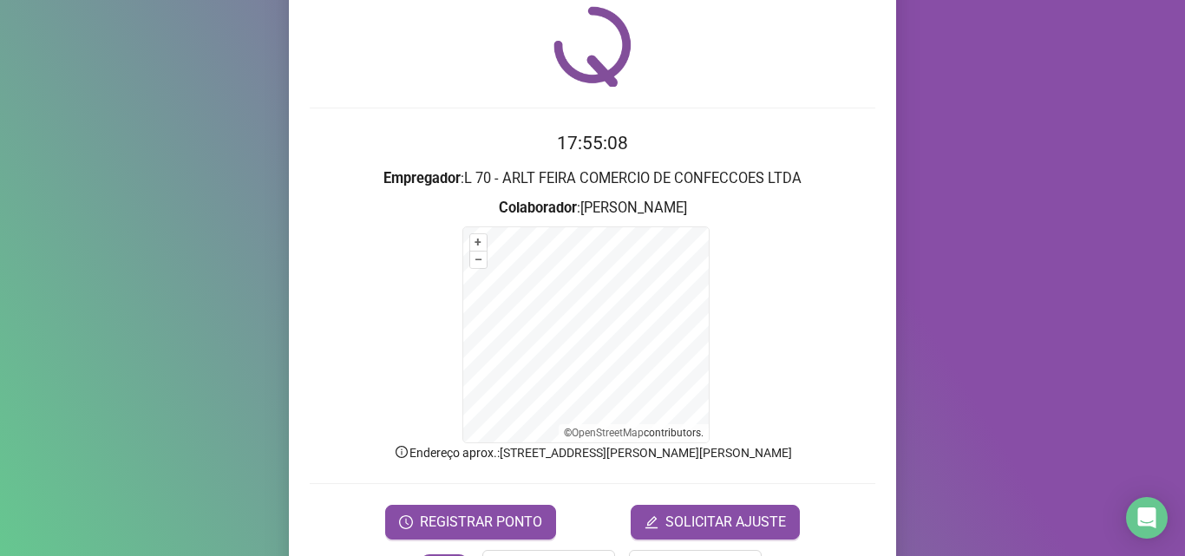
scroll to position [87, 0]
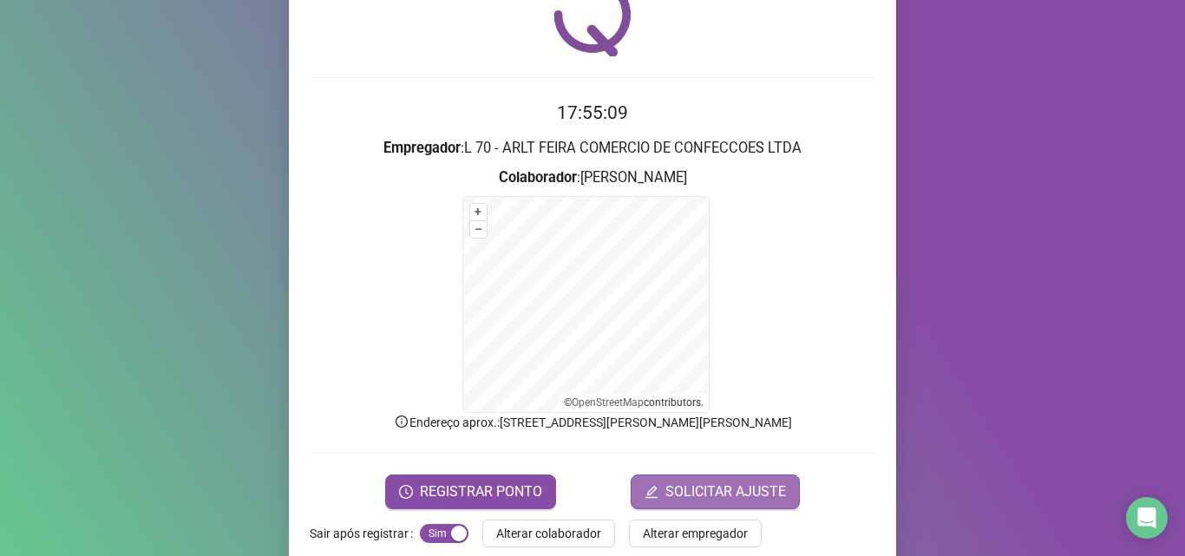
click at [693, 479] on button "SOLICITAR AJUSTE" at bounding box center [715, 492] width 169 height 35
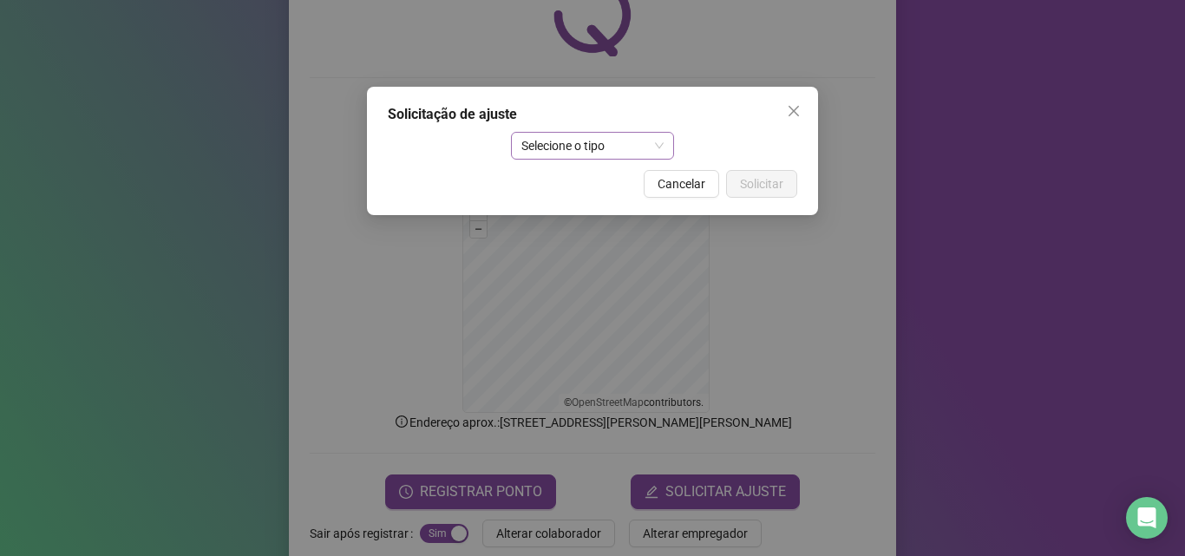
click at [595, 148] on span "Selecione o tipo" at bounding box center [593, 146] width 143 height 26
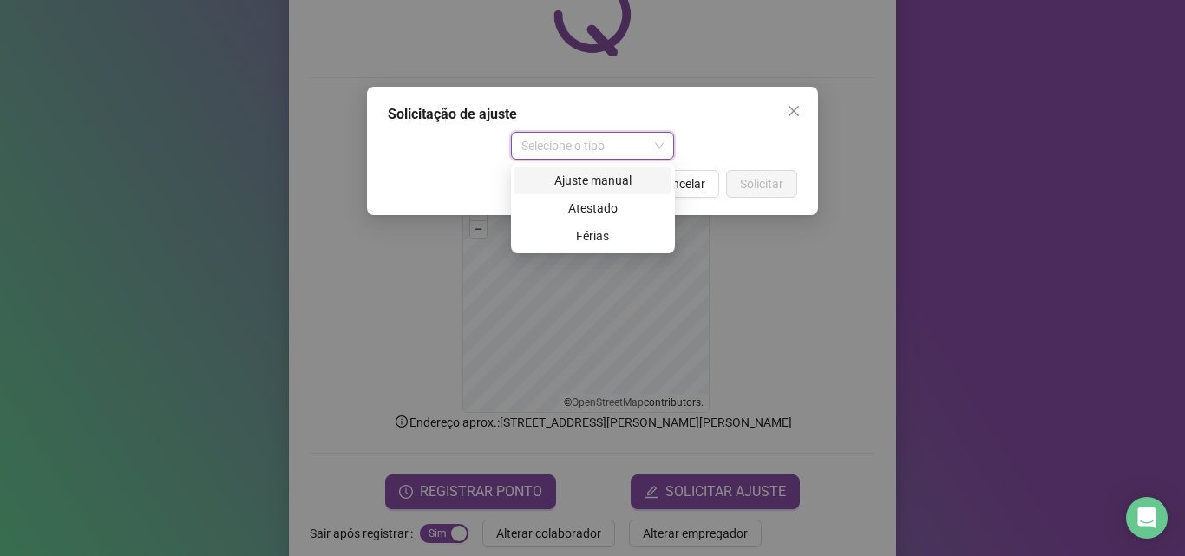
click at [592, 181] on div "Ajuste manual" at bounding box center [593, 180] width 136 height 19
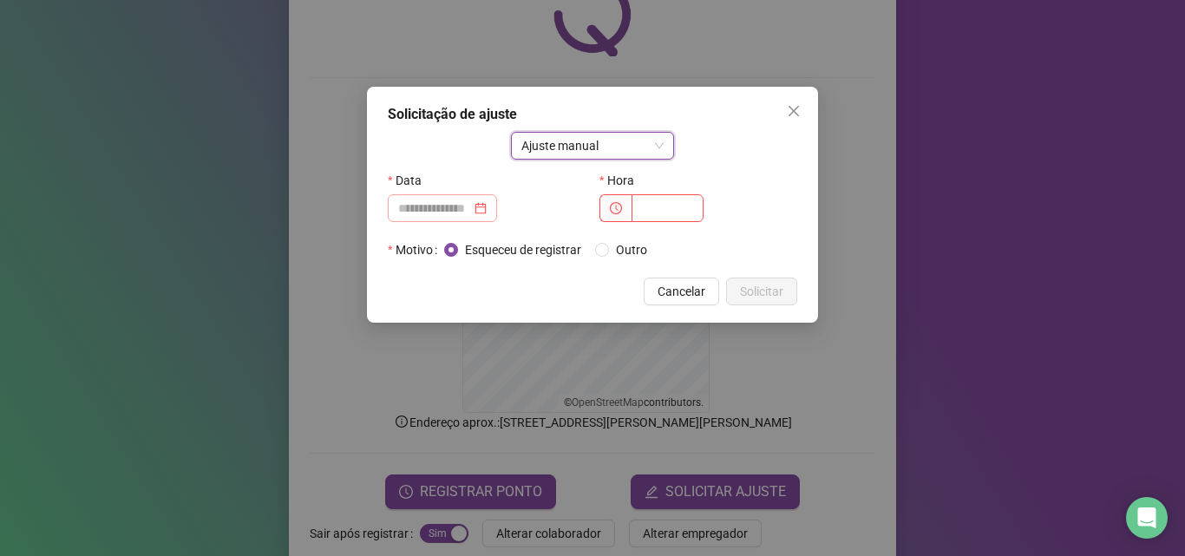
click at [487, 205] on div at bounding box center [442, 208] width 89 height 19
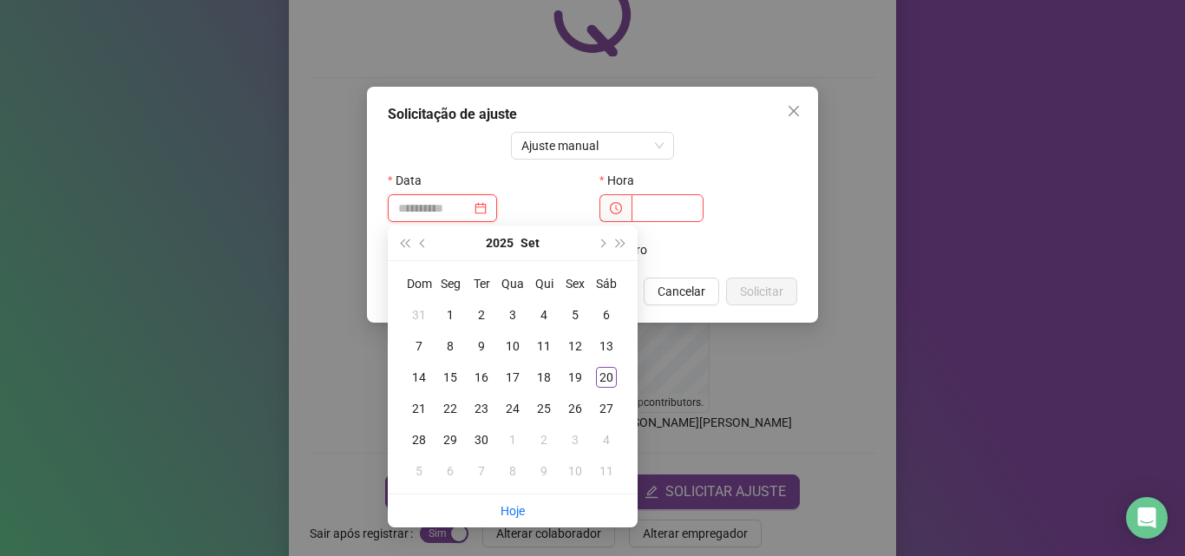
type input "**********"
click at [606, 346] on div "13" at bounding box center [606, 346] width 21 height 21
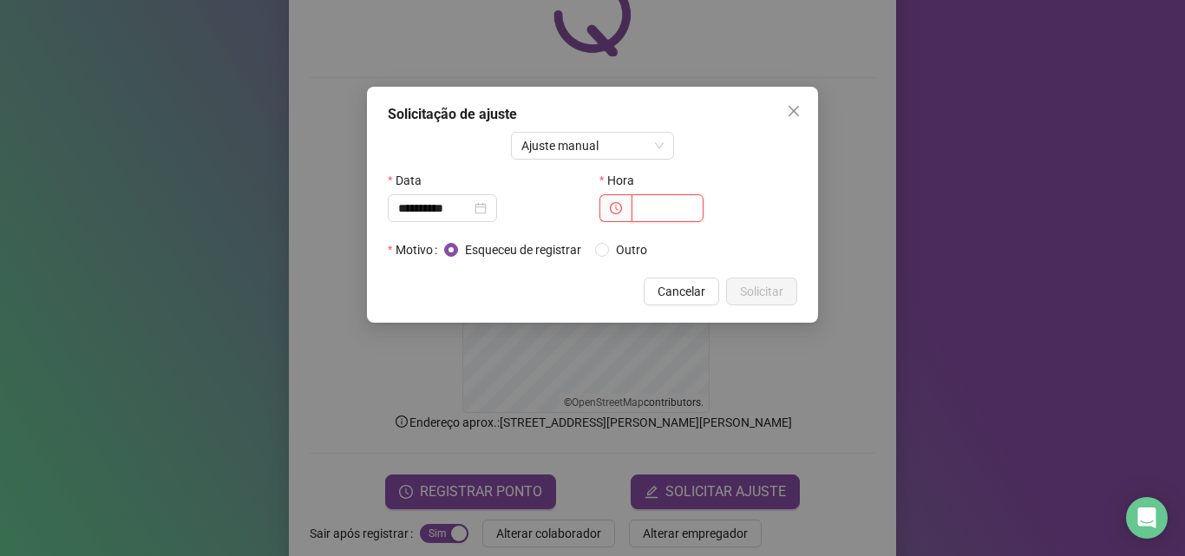
click at [659, 214] on input "text" at bounding box center [668, 208] width 72 height 28
type input "*****"
click at [768, 297] on span "Solicitar" at bounding box center [761, 291] width 43 height 19
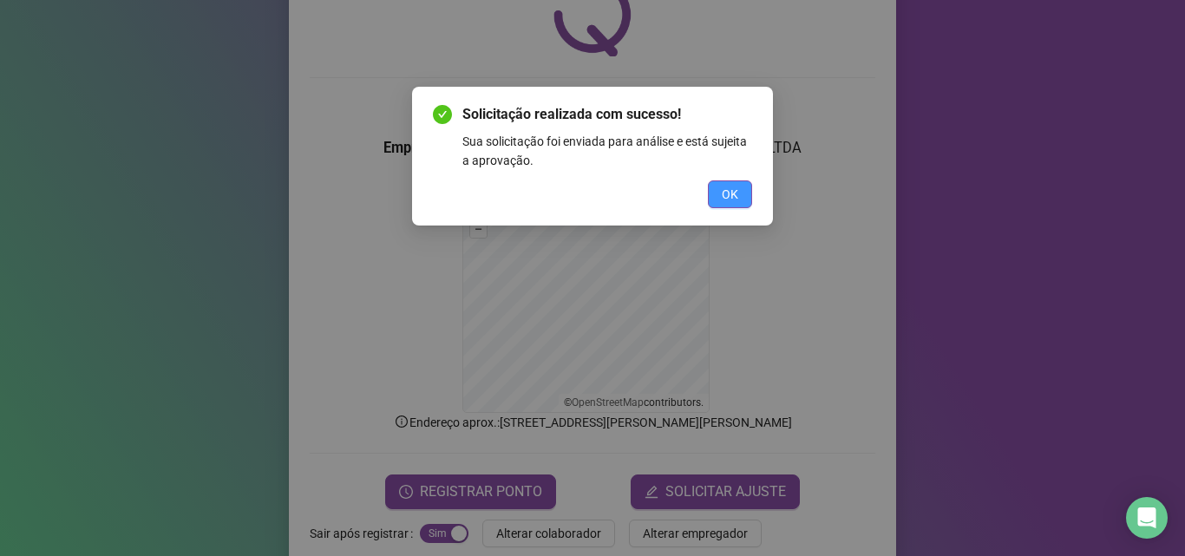
click at [734, 194] on span "OK" at bounding box center [730, 194] width 16 height 19
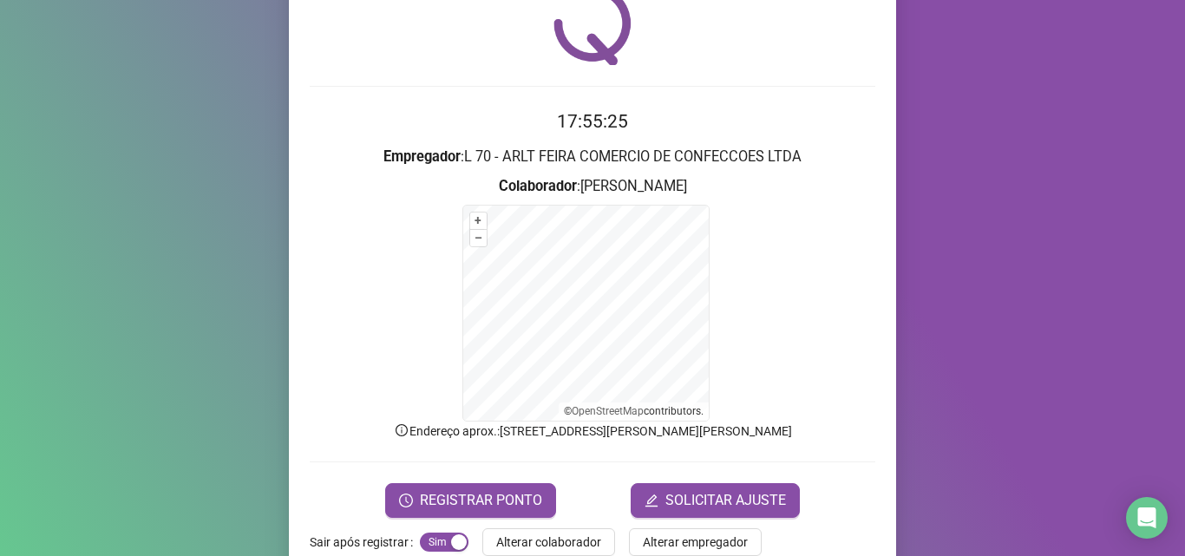
scroll to position [116, 0]
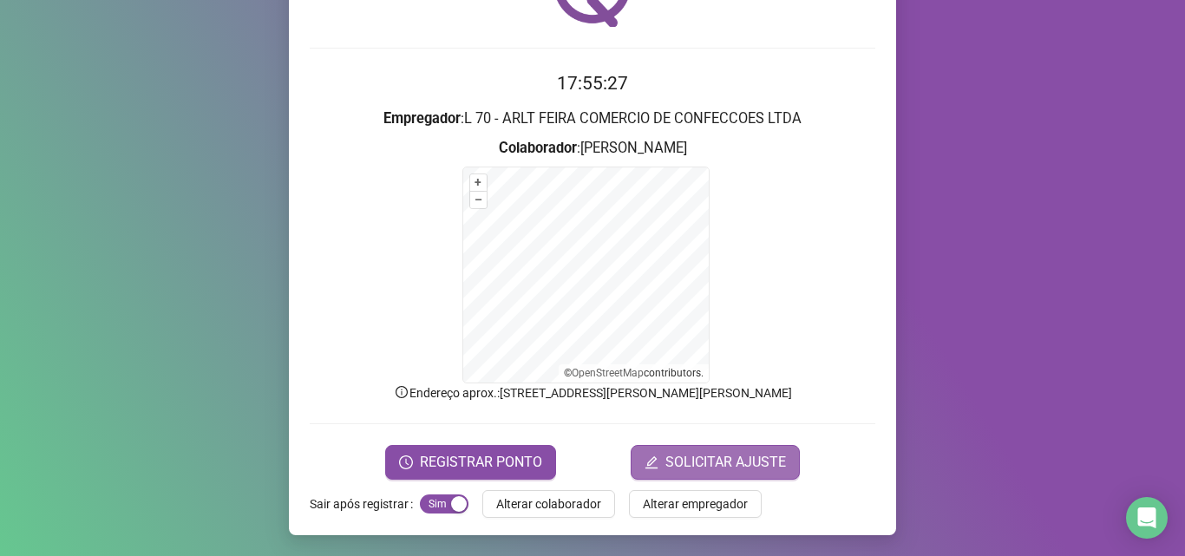
click at [732, 465] on span "SOLICITAR AJUSTE" at bounding box center [726, 462] width 121 height 21
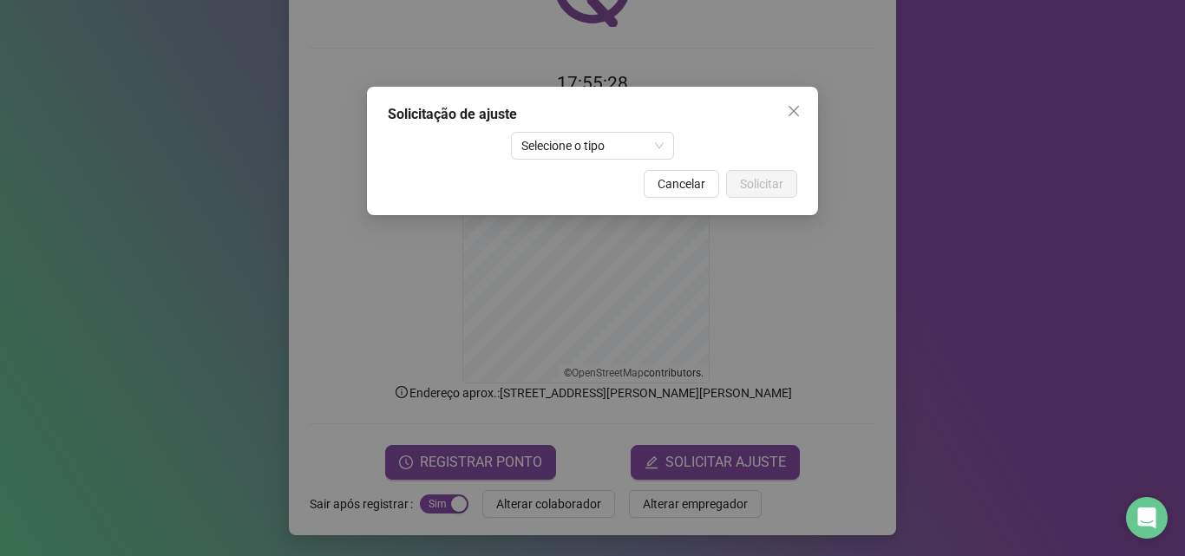
click at [625, 128] on div "Solicitação de ajuste Selecione o tipo Cancelar Solicitar" at bounding box center [592, 151] width 451 height 128
click at [625, 148] on span "Selecione o tipo" at bounding box center [593, 146] width 143 height 26
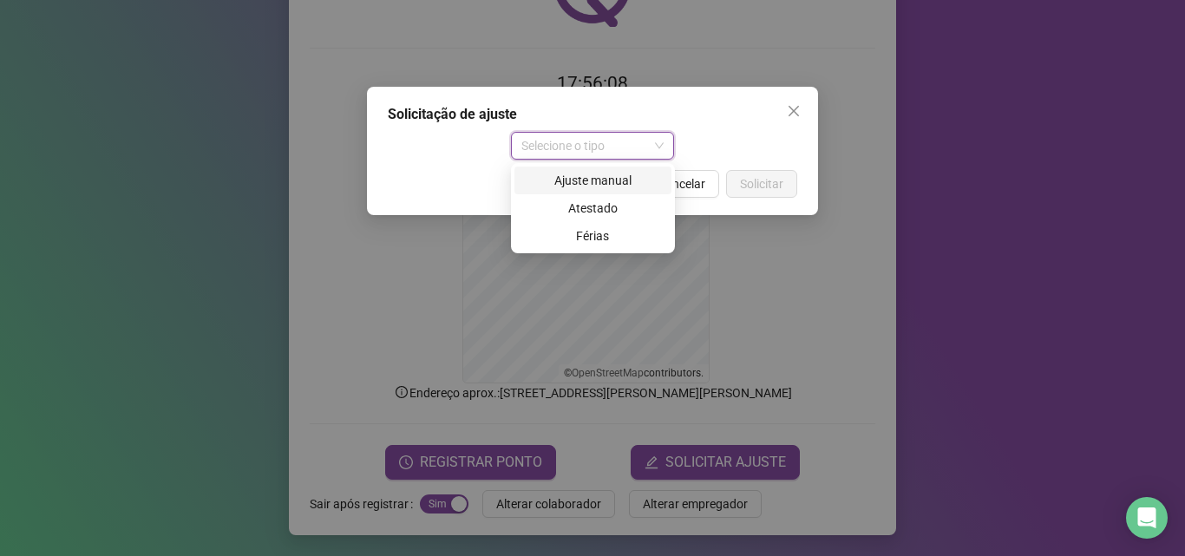
click at [618, 178] on div "Ajuste manual" at bounding box center [593, 180] width 136 height 19
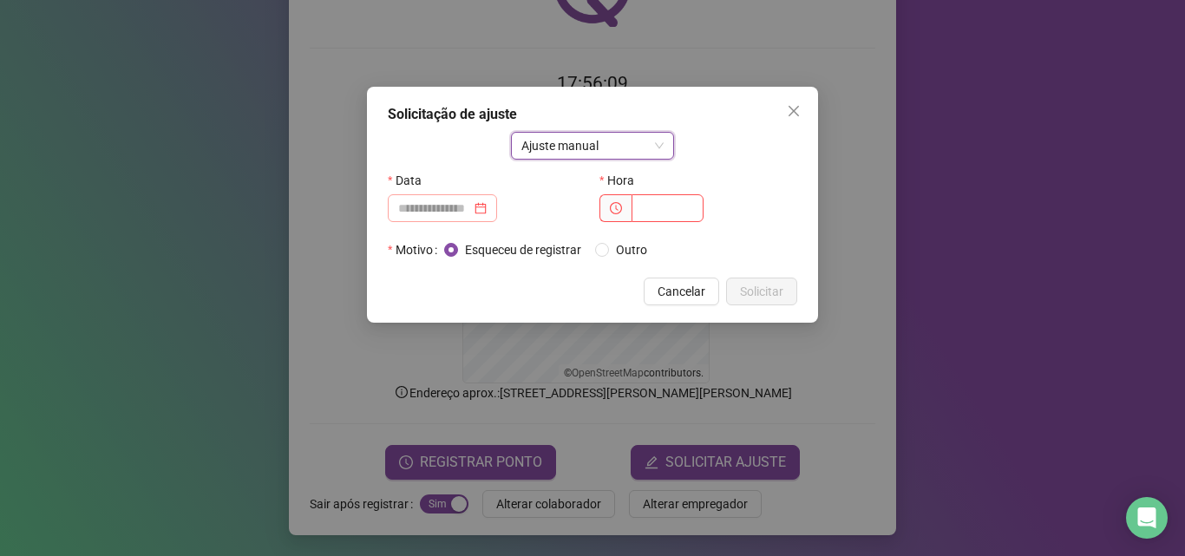
click at [487, 207] on div at bounding box center [442, 208] width 89 height 19
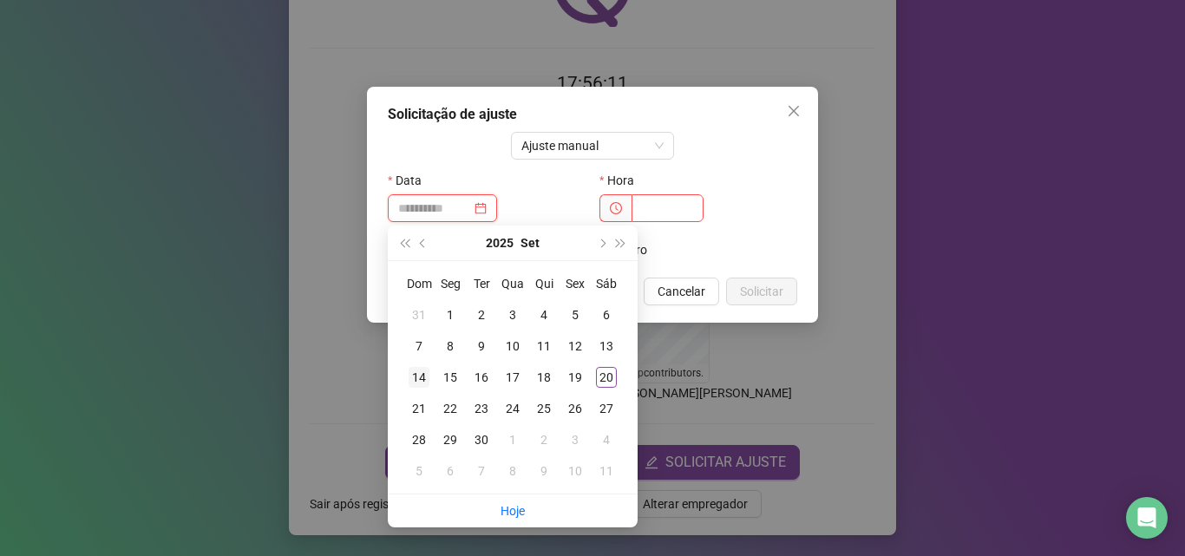
type input "**********"
click at [424, 376] on div "14" at bounding box center [419, 377] width 21 height 21
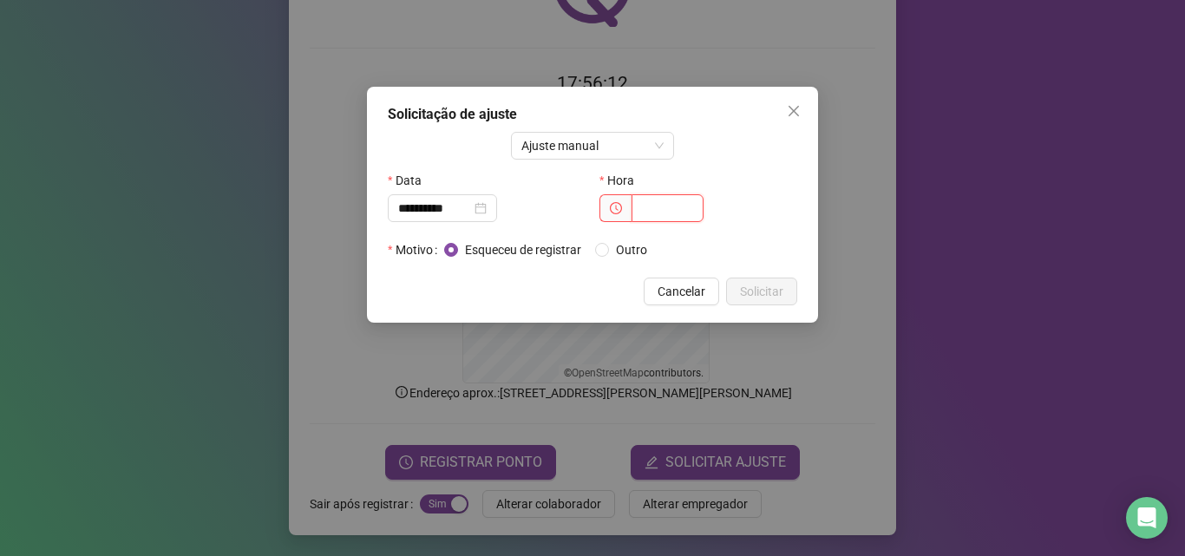
click at [646, 206] on input "text" at bounding box center [668, 208] width 72 height 28
type input "*****"
click at [767, 293] on span "Solicitar" at bounding box center [761, 291] width 43 height 19
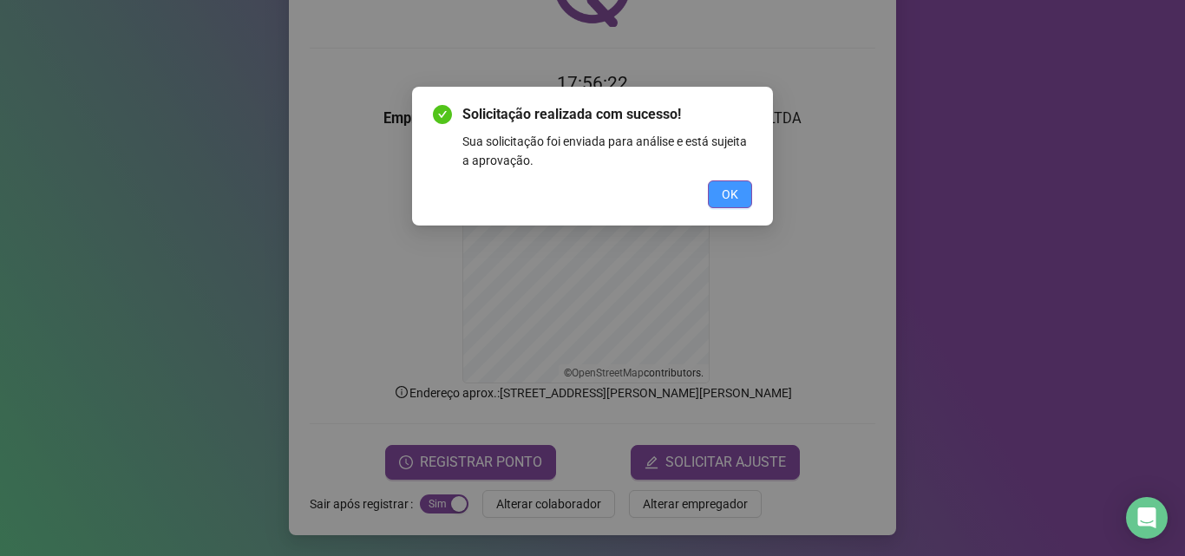
click at [725, 191] on span "OK" at bounding box center [730, 194] width 16 height 19
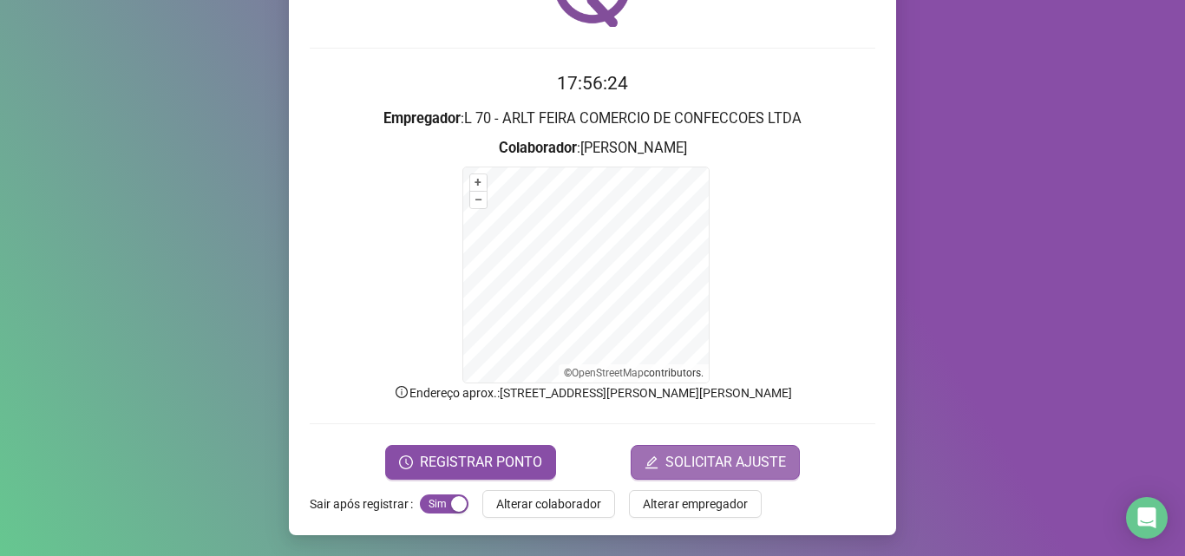
click at [719, 467] on span "SOLICITAR AJUSTE" at bounding box center [726, 462] width 121 height 21
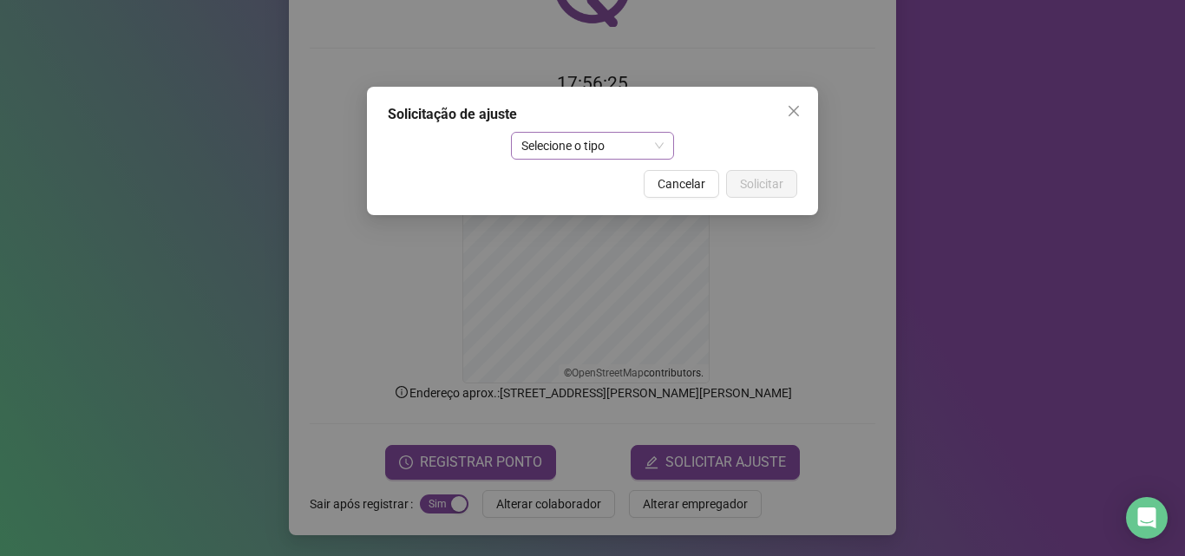
click at [621, 151] on span "Selecione o tipo" at bounding box center [593, 146] width 143 height 26
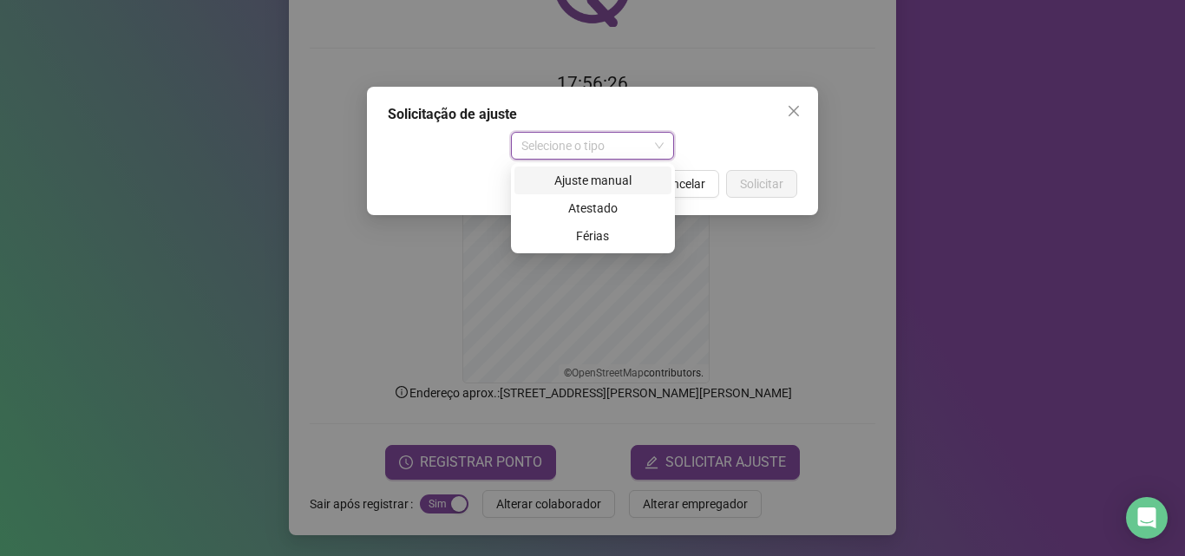
click at [617, 187] on div "Ajuste manual" at bounding box center [593, 180] width 136 height 19
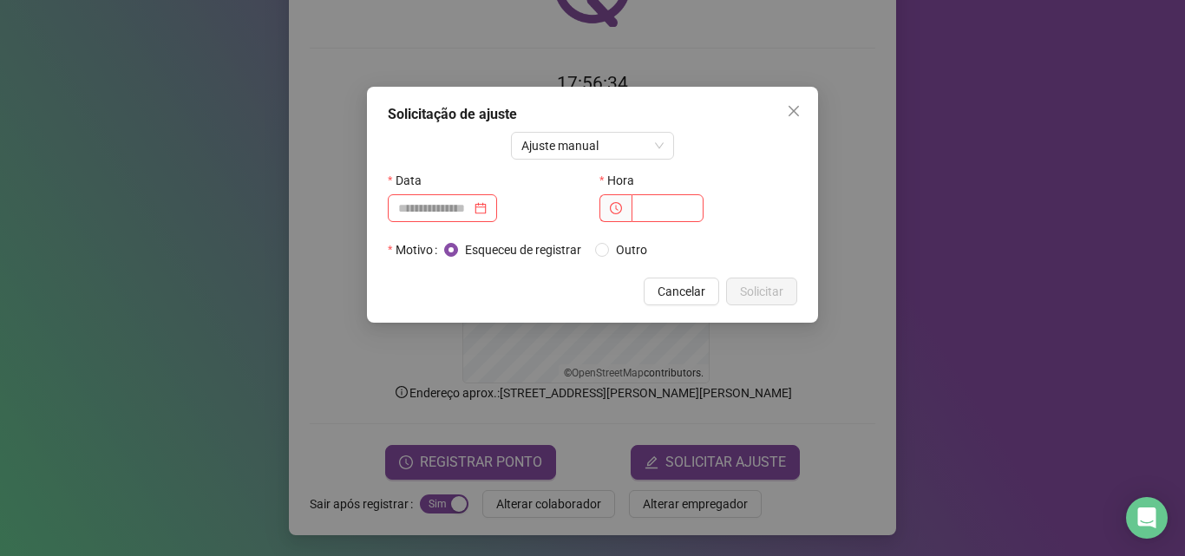
click at [829, 426] on div "Solicitação de ajuste Ajuste manual Data Hora Motivo Esqueceu de registrar Outr…" at bounding box center [592, 278] width 1185 height 556
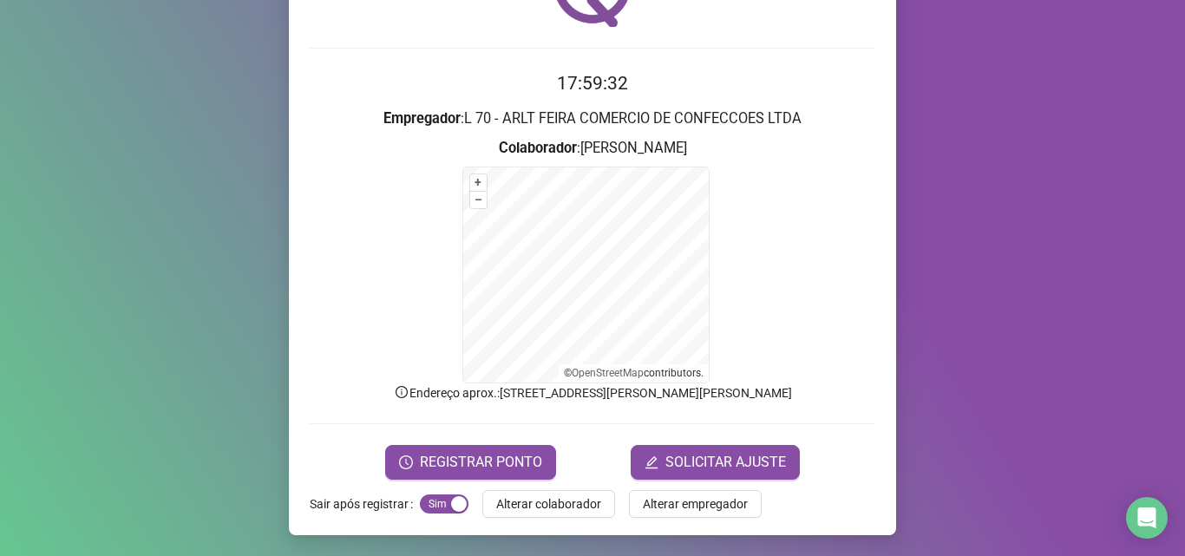
click at [791, 250] on form "+ – ⇧ › © OpenStreetMap contributors." at bounding box center [593, 275] width 566 height 217
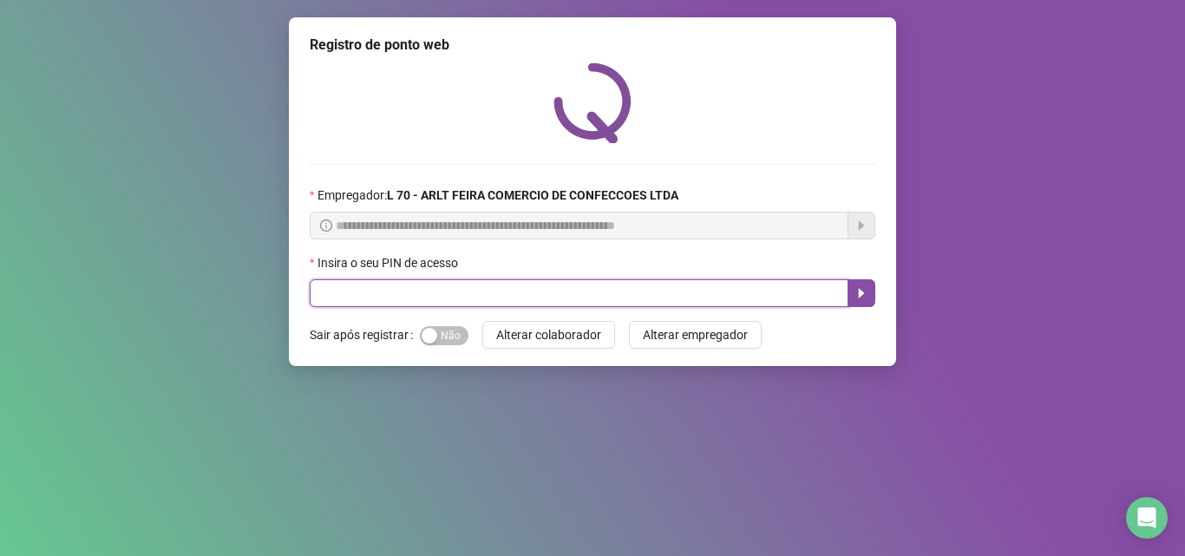
click at [364, 296] on input "text" at bounding box center [579, 293] width 539 height 28
type input "*****"
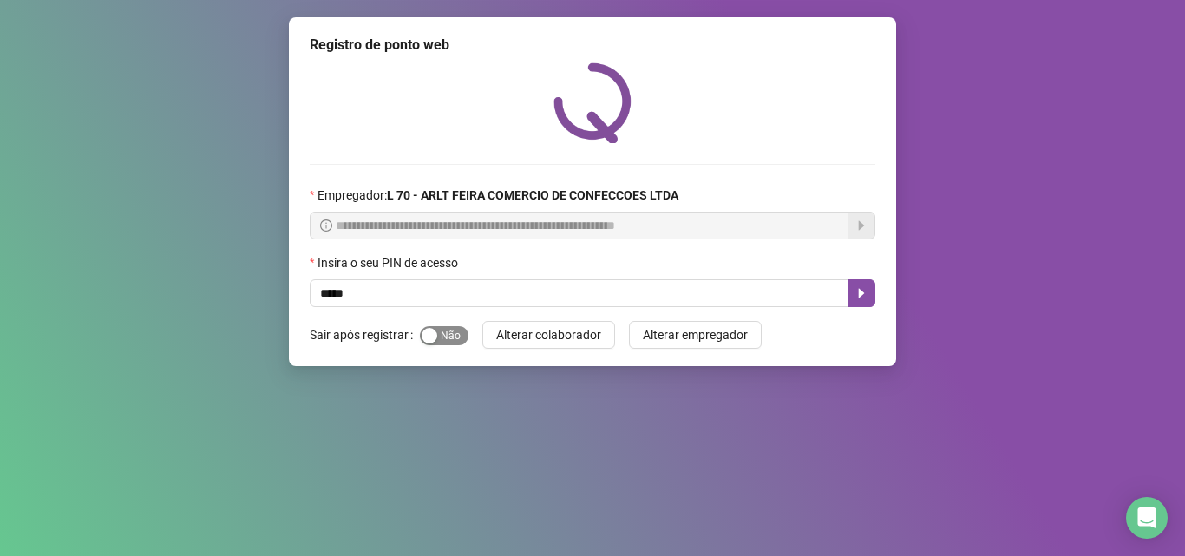
click at [456, 336] on span "Sim Não" at bounding box center [444, 335] width 49 height 19
click at [862, 287] on icon "caret-right" at bounding box center [862, 293] width 14 height 14
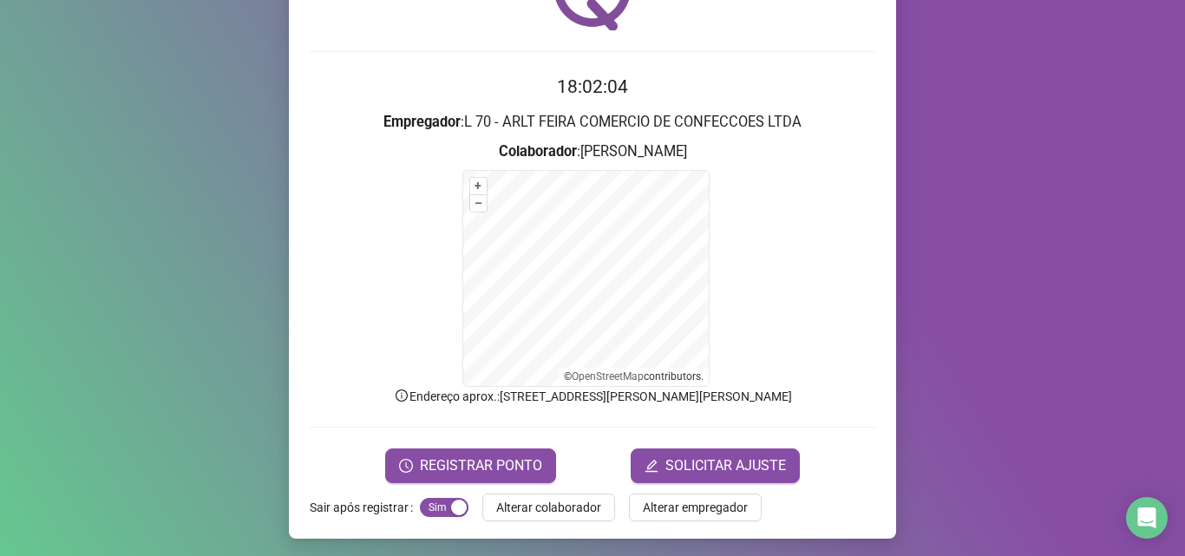
scroll to position [116, 0]
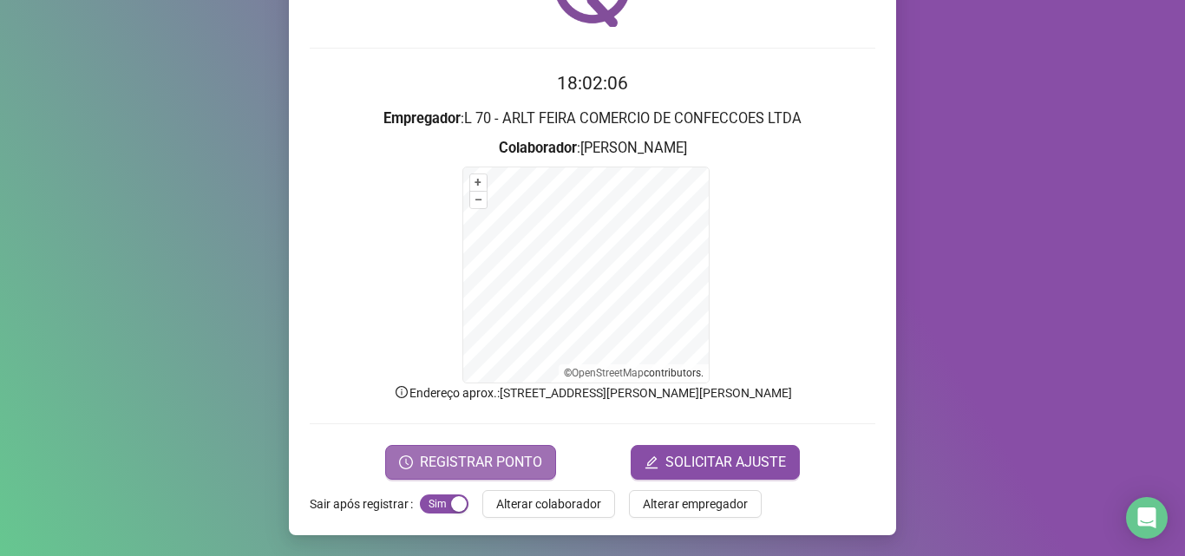
click at [535, 463] on span "REGISTRAR PONTO" at bounding box center [481, 462] width 122 height 21
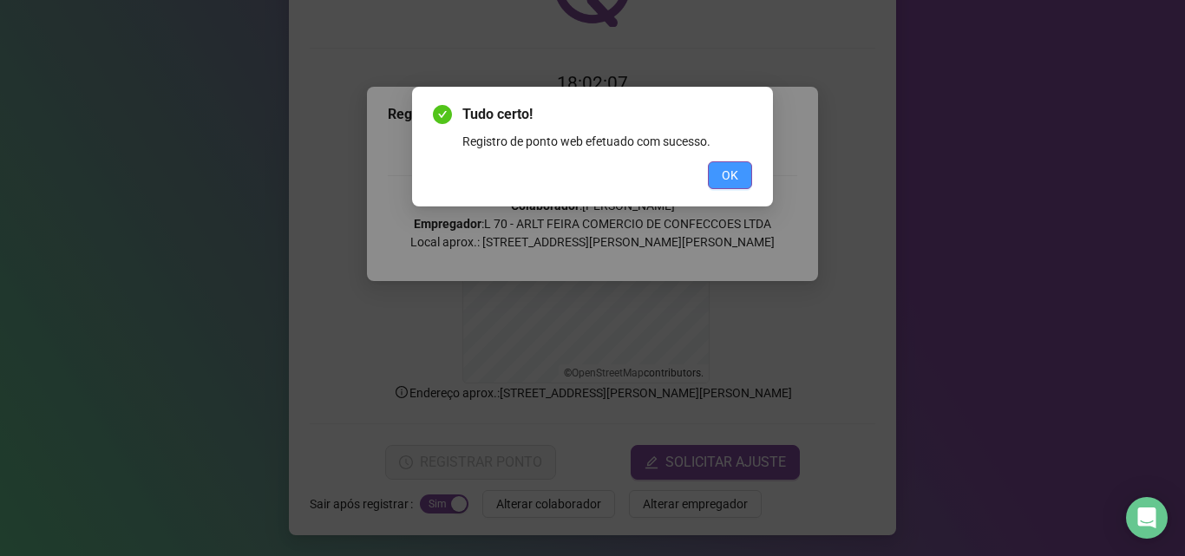
click at [731, 174] on span "OK" at bounding box center [730, 175] width 16 height 19
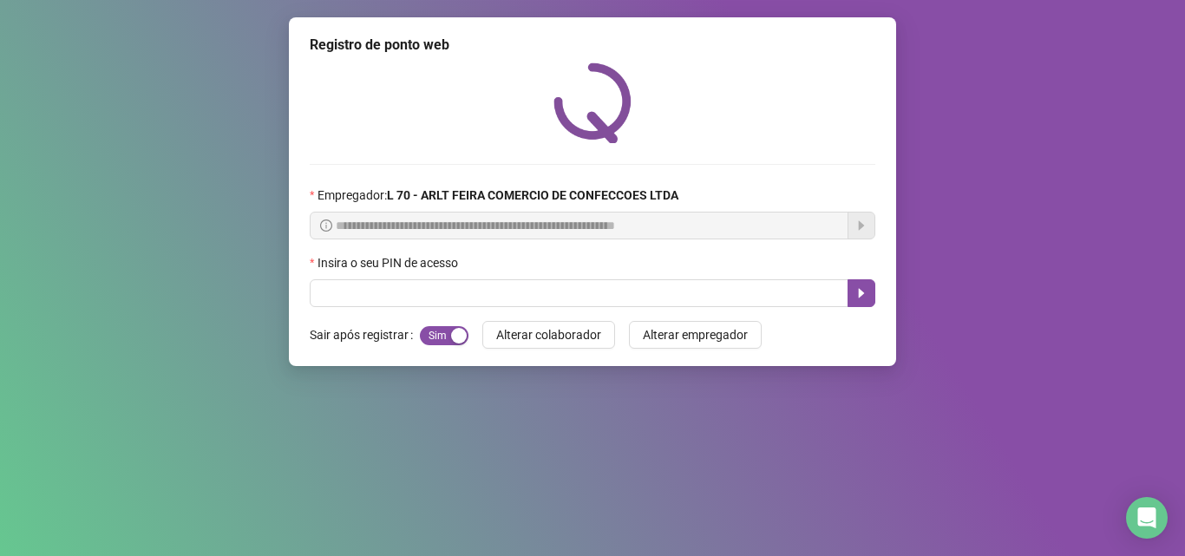
scroll to position [0, 0]
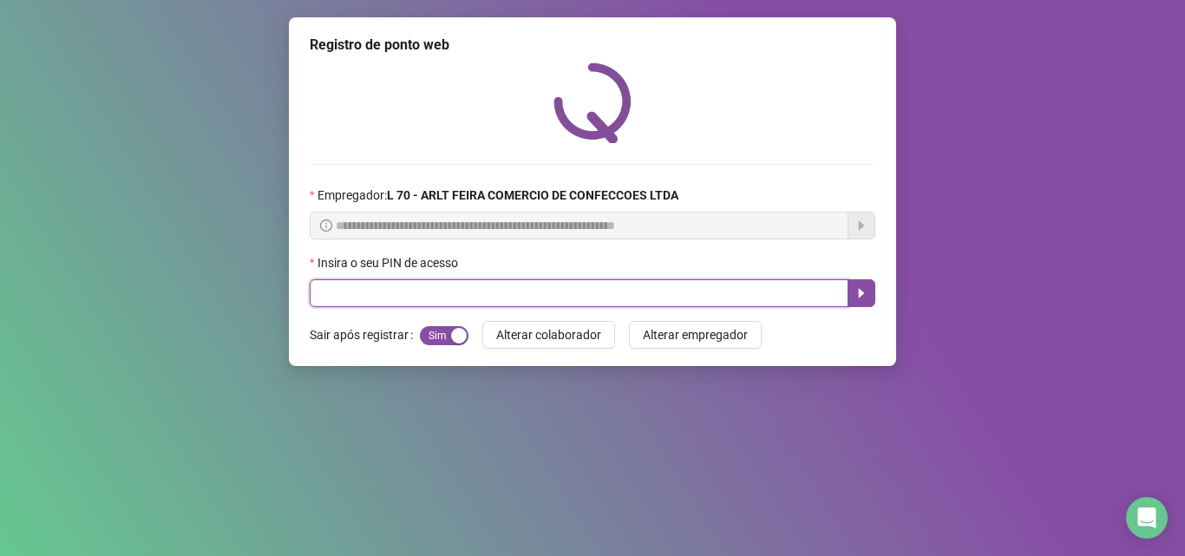
click at [471, 284] on input "text" at bounding box center [579, 293] width 539 height 28
click at [335, 294] on input "text" at bounding box center [579, 293] width 539 height 28
type input "*****"
click at [856, 297] on icon "caret-right" at bounding box center [862, 293] width 14 height 14
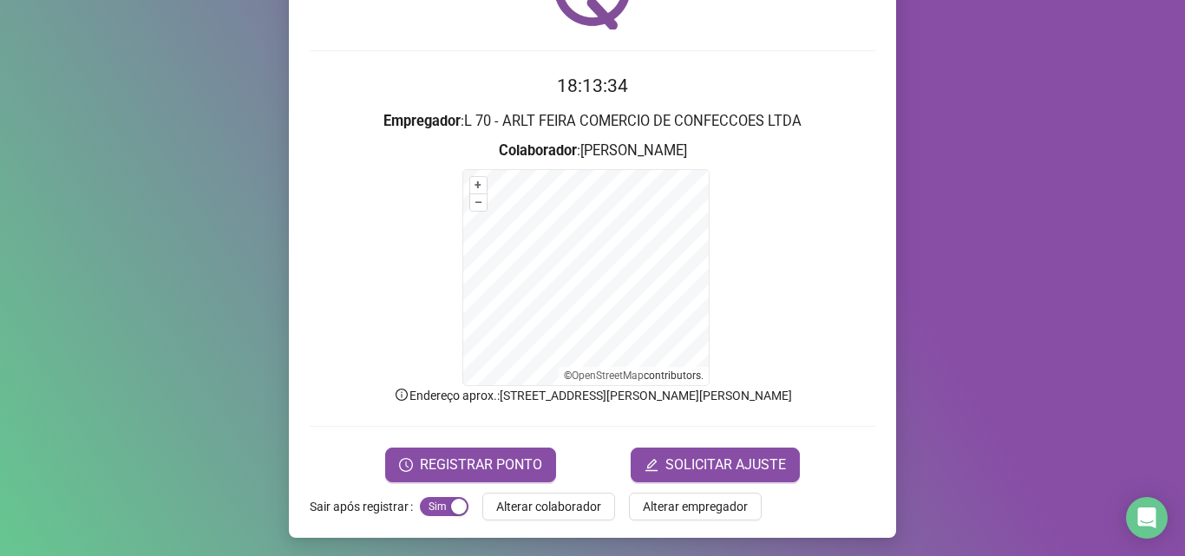
scroll to position [116, 0]
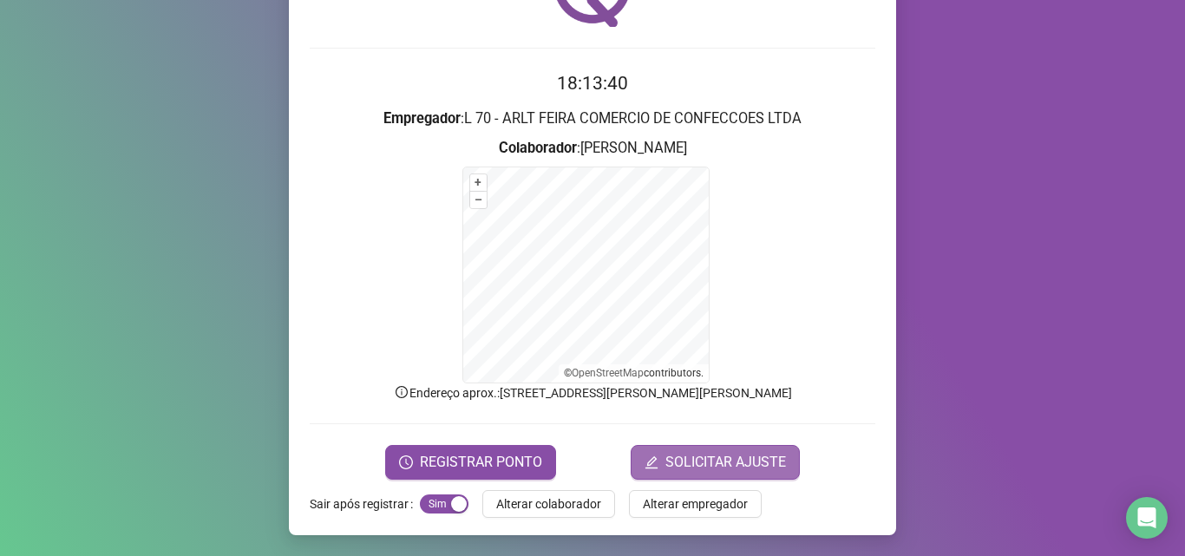
click at [735, 467] on span "SOLICITAR AJUSTE" at bounding box center [726, 462] width 121 height 21
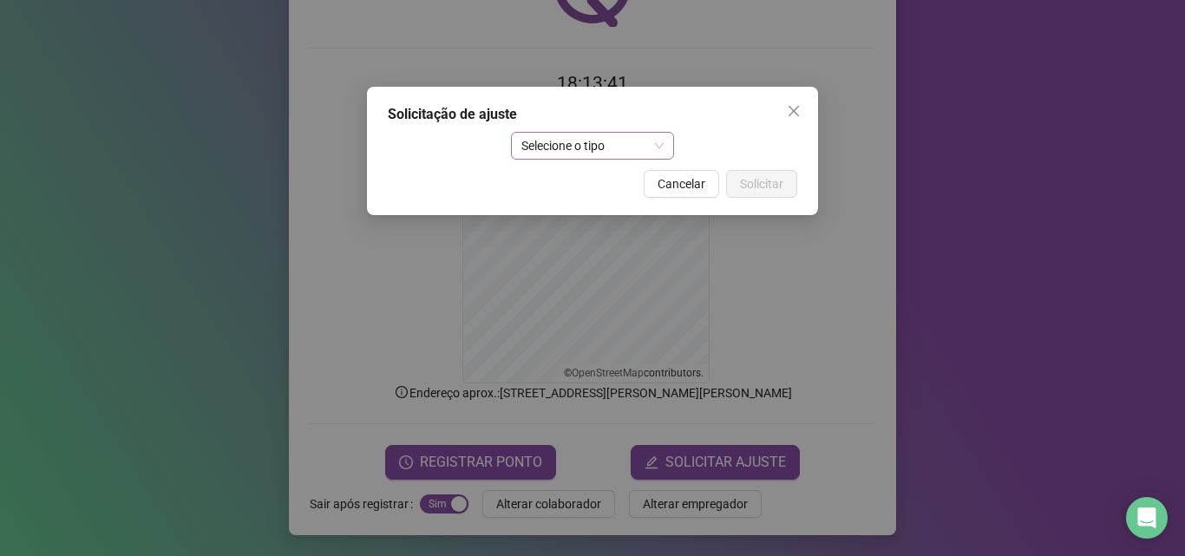
click at [639, 148] on span "Selecione o tipo" at bounding box center [593, 146] width 143 height 26
click at [934, 184] on div "Solicitação de ajuste Selecione o tipo Cancelar Solicitar" at bounding box center [592, 278] width 1185 height 556
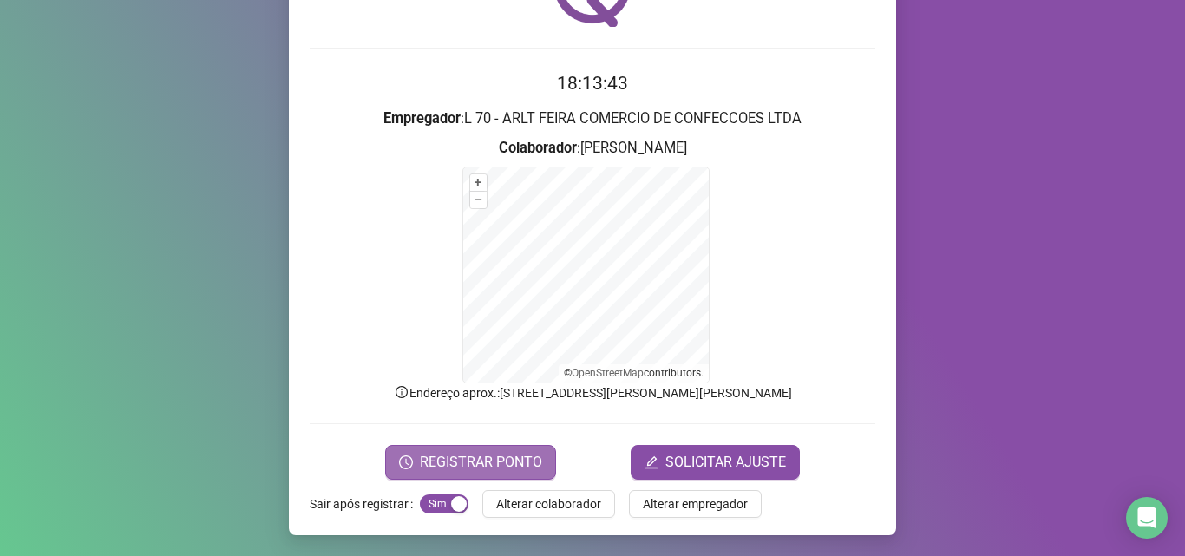
drag, startPoint x: 454, startPoint y: 442, endPoint x: 460, endPoint y: 453, distance: 12.8
click at [456, 445] on form "18:13:43 Empregador : L 70 - ARLT FEIRA COMERCIO DE CONFECCOES LTDA Colaborador…" at bounding box center [593, 274] width 566 height 410
click at [460, 456] on span "REGISTRAR PONTO" at bounding box center [481, 462] width 122 height 21
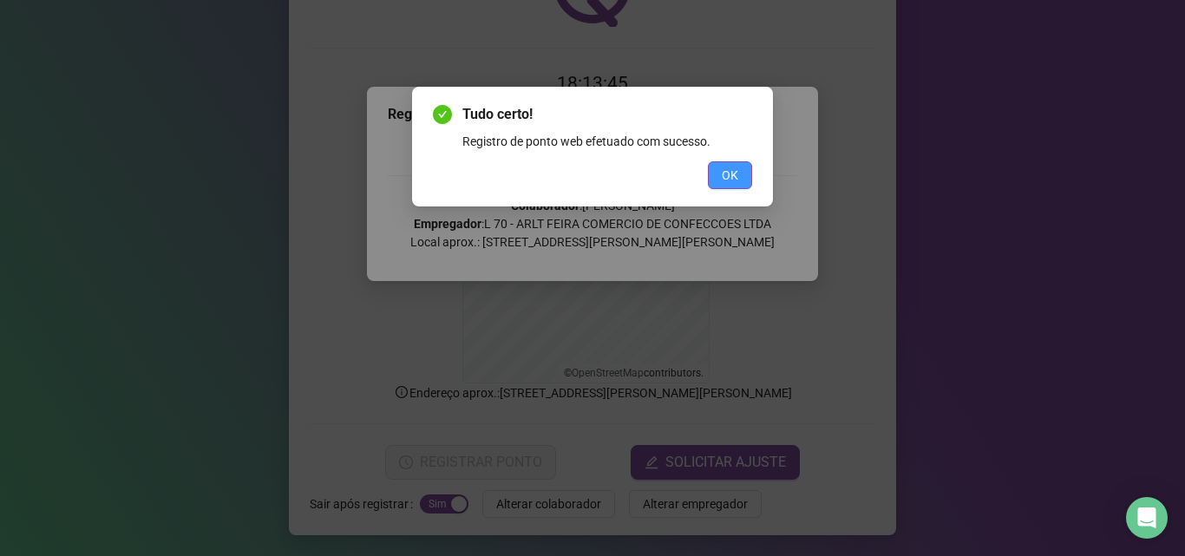
click at [732, 180] on span "OK" at bounding box center [730, 175] width 16 height 19
